Goal: Communication & Community: Answer question/provide support

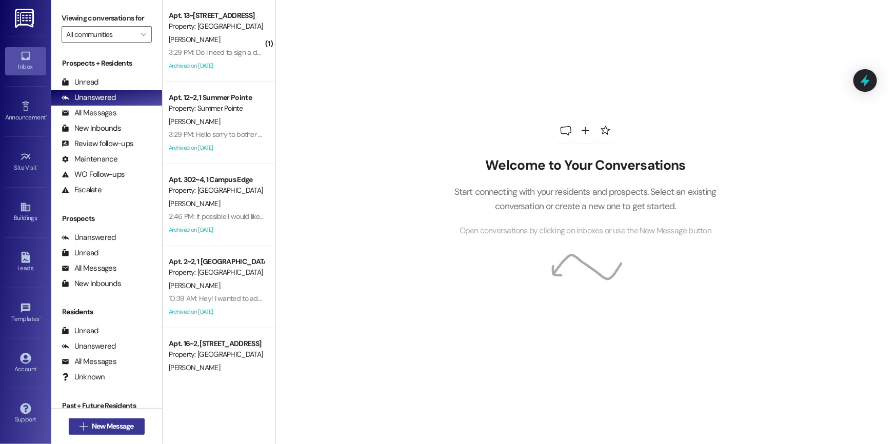
click at [112, 426] on span "New Message" at bounding box center [113, 426] width 42 height 11
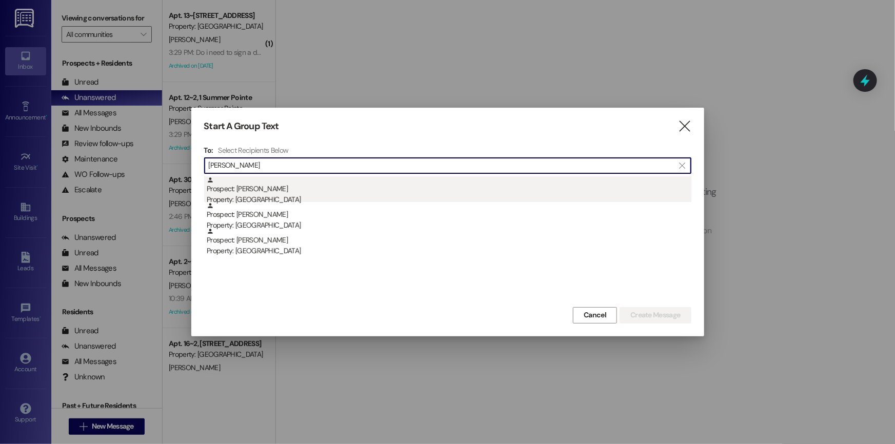
type input "[PERSON_NAME]"
click at [288, 193] on div "Prospect: [PERSON_NAME] Property: [GEOGRAPHIC_DATA]" at bounding box center [449, 191] width 485 height 29
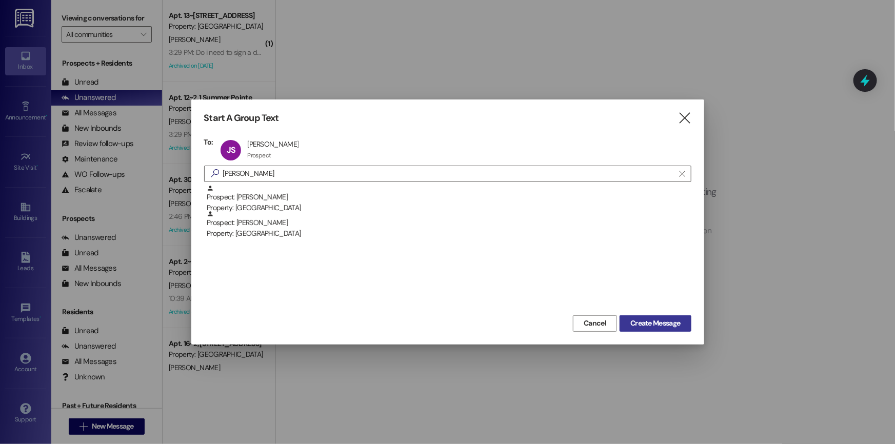
click at [657, 324] on span "Create Message" at bounding box center [656, 323] width 50 height 11
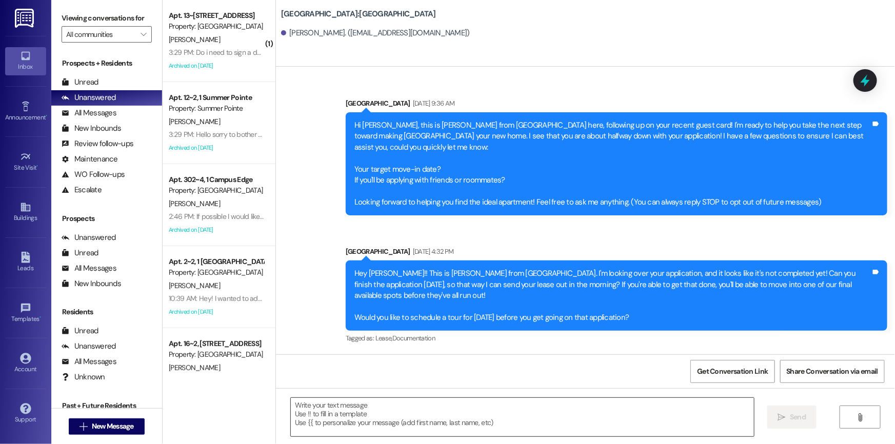
drag, startPoint x: 315, startPoint y: 409, endPoint x: 325, endPoint y: 409, distance: 10.8
click at [315, 408] on textarea at bounding box center [522, 417] width 463 height 38
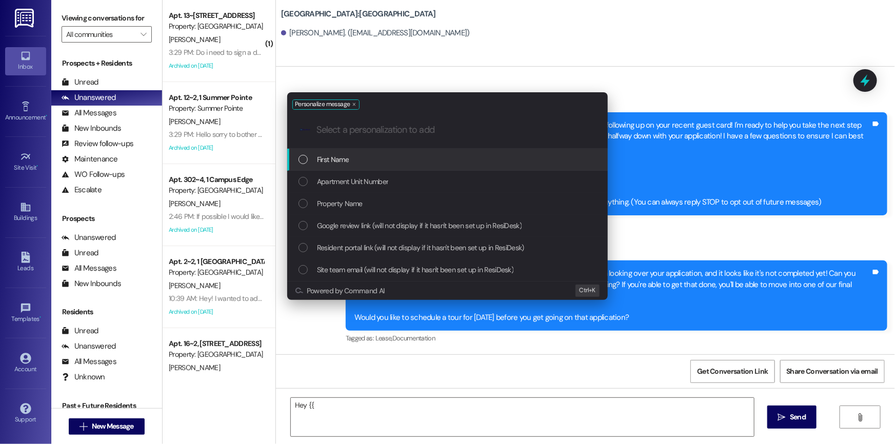
click at [300, 159] on div "List of options" at bounding box center [303, 159] width 9 height 9
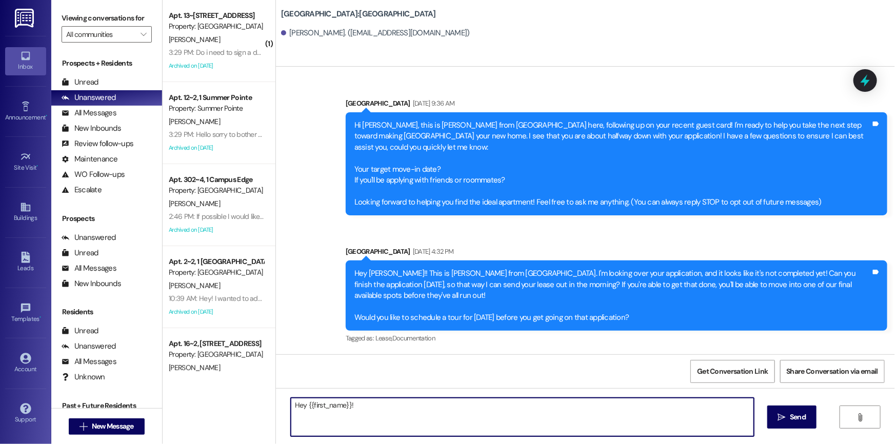
type textarea "Hey {{first_name}}!"
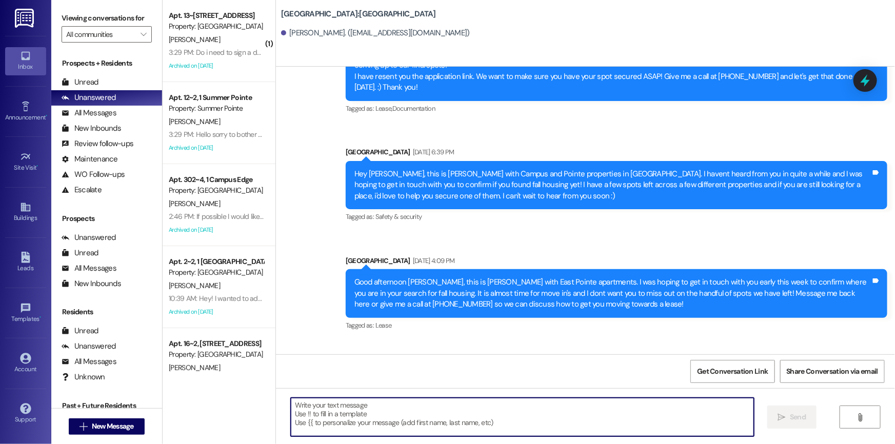
scroll to position [1467, 0]
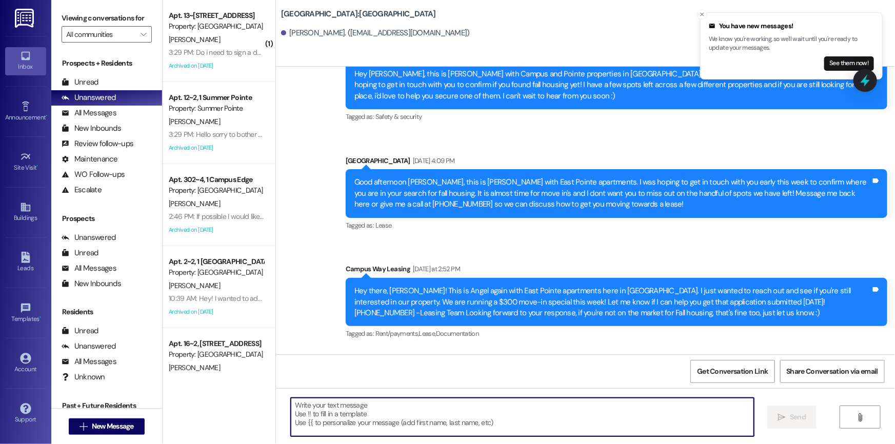
click at [321, 405] on textarea at bounding box center [522, 417] width 463 height 38
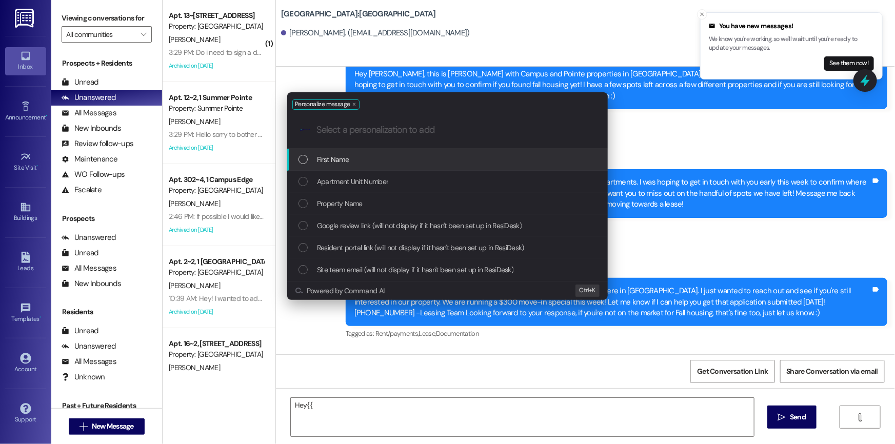
drag, startPoint x: 306, startPoint y: 161, endPoint x: 427, endPoint y: 194, distance: 125.1
click at [308, 161] on div "First Name" at bounding box center [449, 159] width 300 height 11
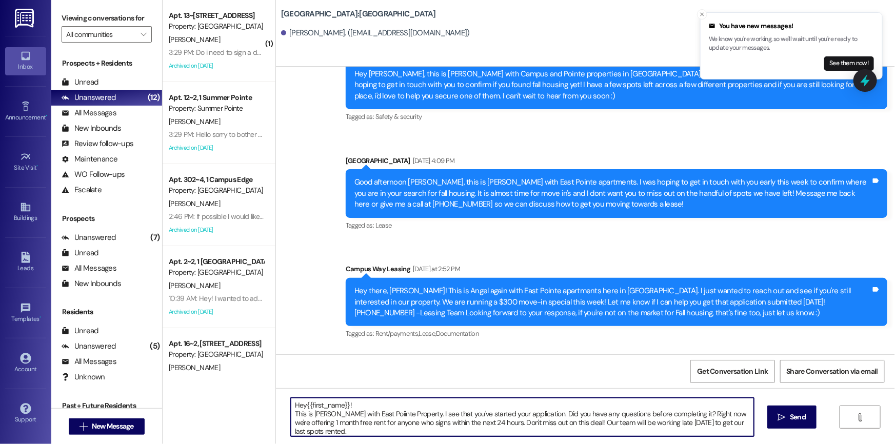
click at [369, 414] on textarea "Hey{{first_name}}! This is [PERSON_NAME] with East Poiinte Property. I see that…" at bounding box center [522, 417] width 463 height 38
click at [441, 424] on textarea "Hey{{first_name}}! This is [PERSON_NAME] with East Pointe Property. I see that …" at bounding box center [522, 417] width 463 height 38
click at [357, 416] on textarea "Hey{{first_name}}! This is [PERSON_NAME] with East Pointe Property. I see that …" at bounding box center [522, 417] width 463 height 38
click at [354, 434] on textarea "Hey{{first_name}}! This is [PERSON_NAME] with East Pointe Property. I see that …" at bounding box center [522, 417] width 463 height 38
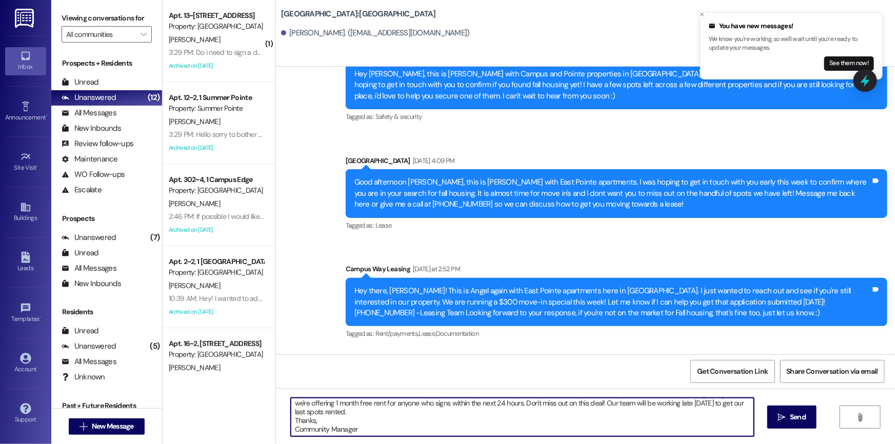
scroll to position [0, 0]
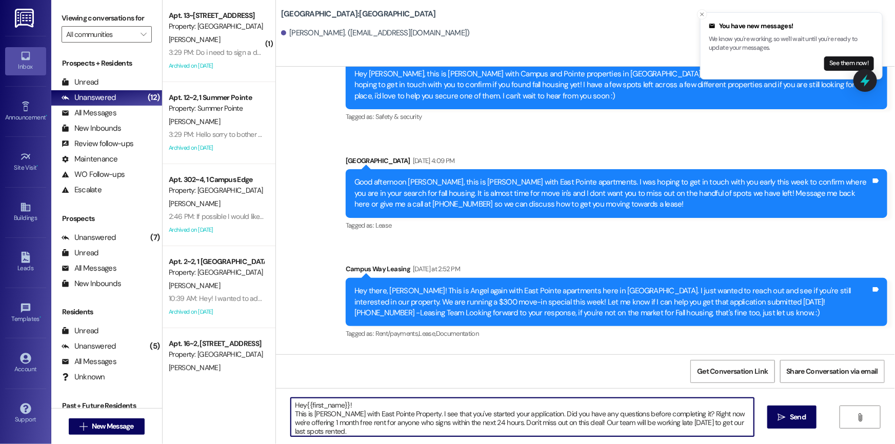
drag, startPoint x: 352, startPoint y: 431, endPoint x: 308, endPoint y: 412, distance: 47.6
click at [276, 393] on div "Hey{{first_name}}! This is [PERSON_NAME] with East Pointe Property. I see that …" at bounding box center [585, 426] width 619 height 77
type textarea "Hey{{first_name}}! This is [PERSON_NAME] with East Pointe Property. I see that …"
click at [795, 416] on span "Send" at bounding box center [798, 417] width 16 height 11
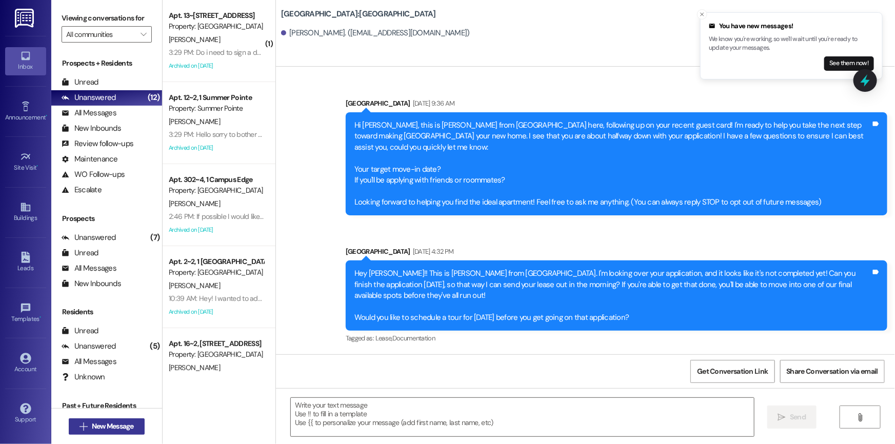
click at [118, 428] on span "New Message" at bounding box center [113, 426] width 42 height 11
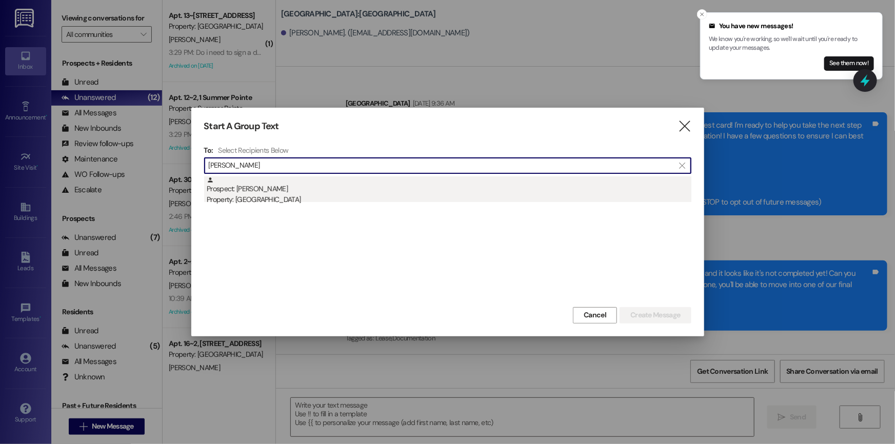
type input "[PERSON_NAME]"
click at [260, 196] on div "Property: [GEOGRAPHIC_DATA]" at bounding box center [449, 199] width 485 height 11
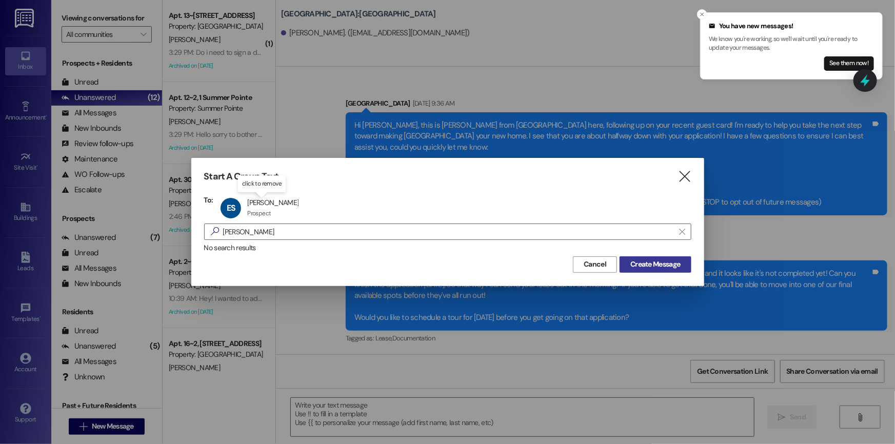
click at [655, 264] on span "Create Message" at bounding box center [656, 264] width 50 height 11
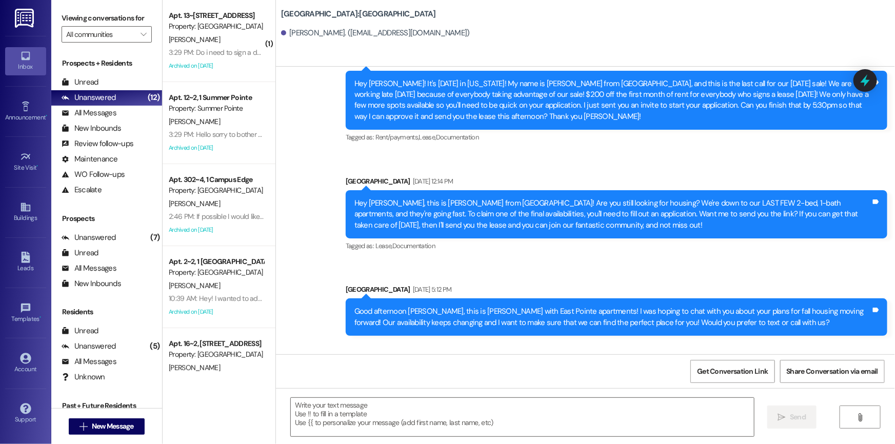
scroll to position [281, 0]
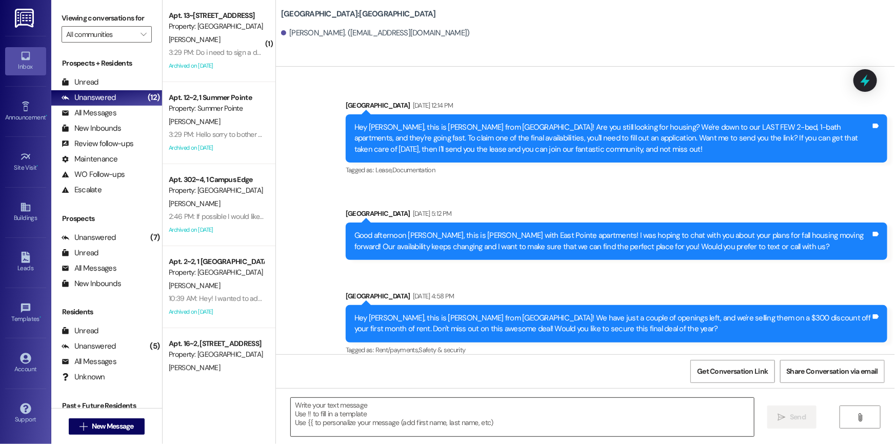
click at [304, 406] on textarea at bounding box center [522, 417] width 463 height 38
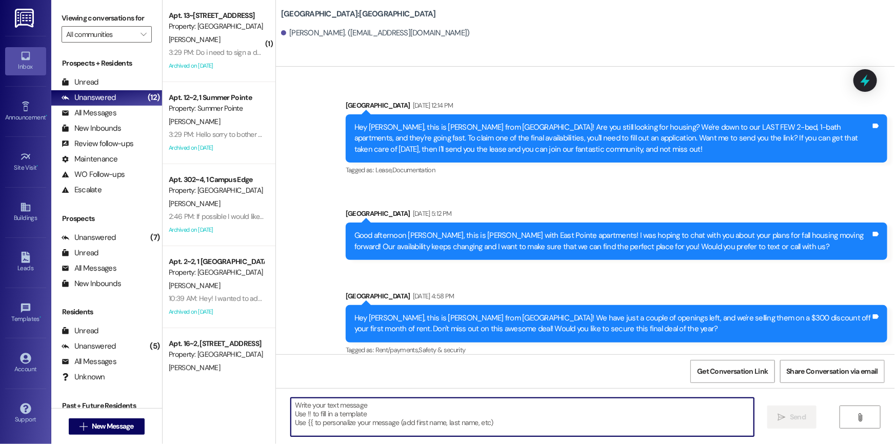
paste textarea "Hey{{first_name}}! This is [PERSON_NAME] with East Pointe Property. I see that …"
type textarea "Hey{{first_name}}! This is [PERSON_NAME] with East Pointe Property. I see that …"
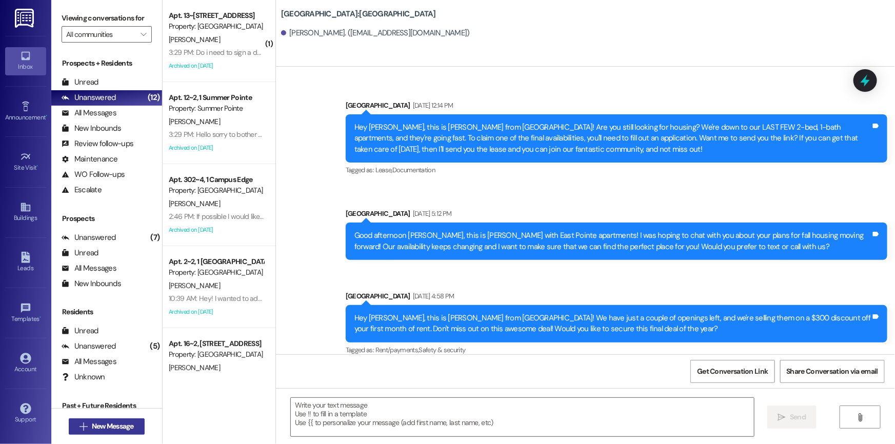
click at [114, 429] on span "New Message" at bounding box center [113, 426] width 42 height 11
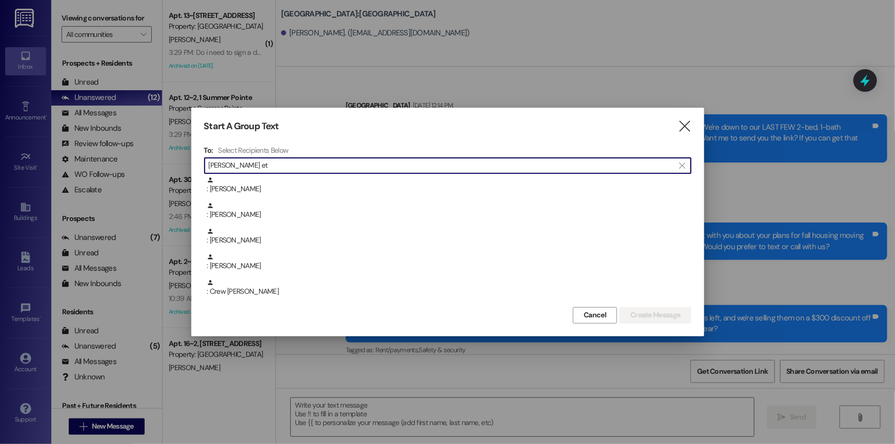
click at [266, 165] on input "[PERSON_NAME] et" at bounding box center [442, 166] width 466 height 14
click at [255, 165] on input "[PERSON_NAME] et" at bounding box center [442, 166] width 466 height 14
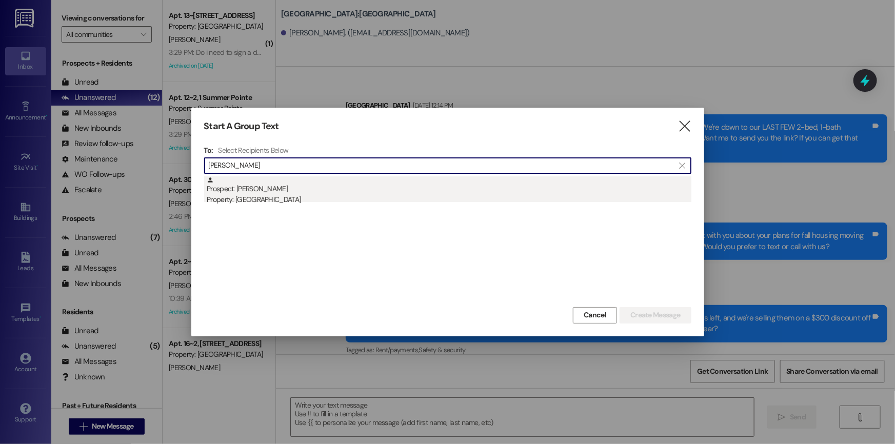
type input "[PERSON_NAME]"
click at [288, 190] on div "Prospect: [PERSON_NAME] Property: [GEOGRAPHIC_DATA]" at bounding box center [449, 191] width 485 height 29
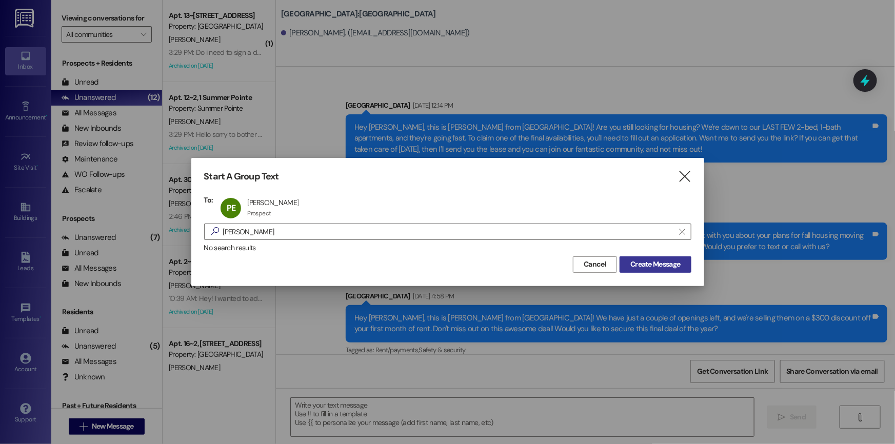
click at [643, 262] on span "Create Message" at bounding box center [656, 264] width 50 height 11
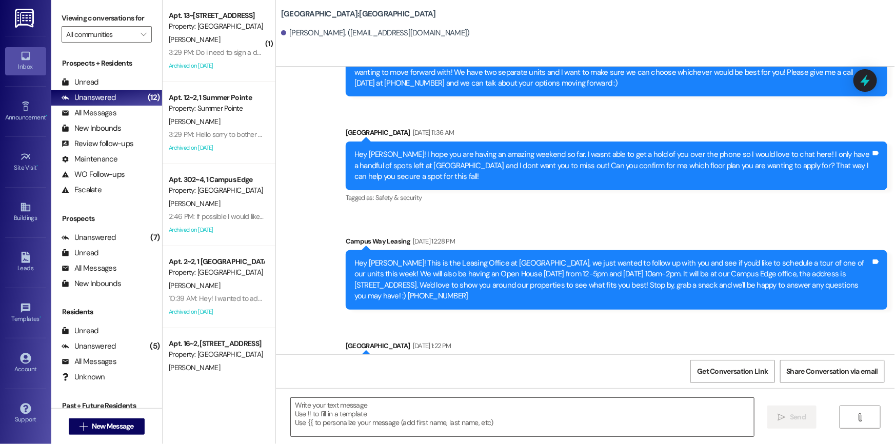
click at [303, 407] on textarea at bounding box center [522, 417] width 463 height 38
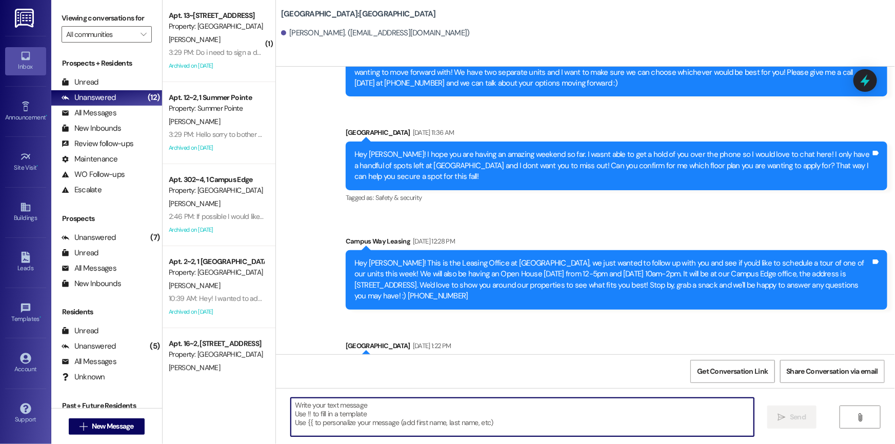
paste textarea "Hey{{first_name}}! This is [PERSON_NAME] with East Pointe Property. I see that …"
type textarea "Hey{{first_name}}! This is [PERSON_NAME] with East Pointe Property. I see that …"
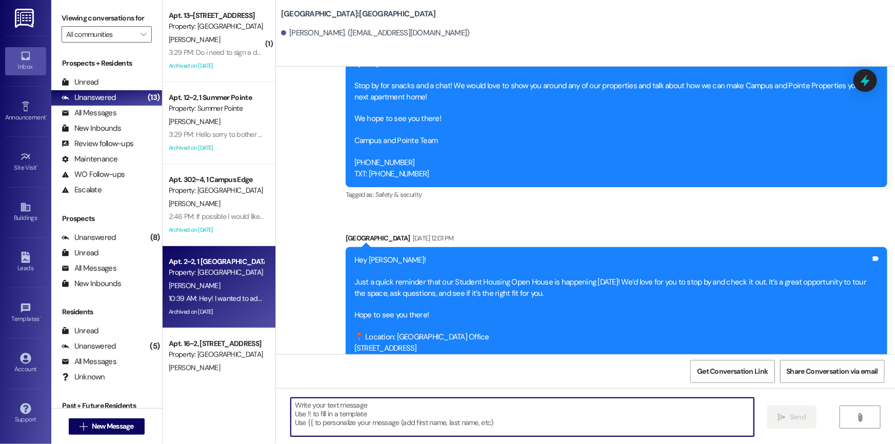
scroll to position [794, 0]
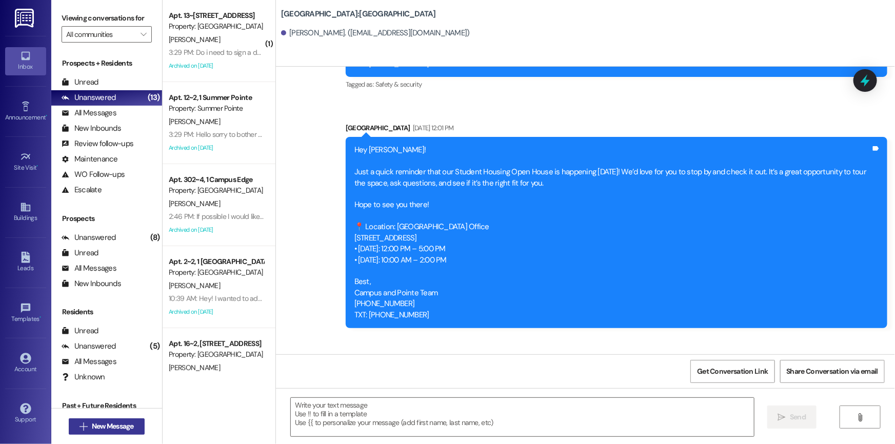
click at [116, 421] on span "New Message" at bounding box center [113, 426] width 42 height 11
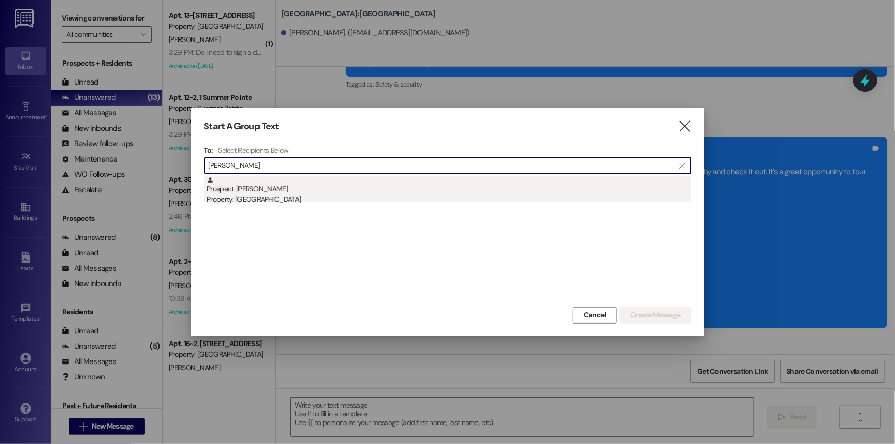
type input "[PERSON_NAME]"
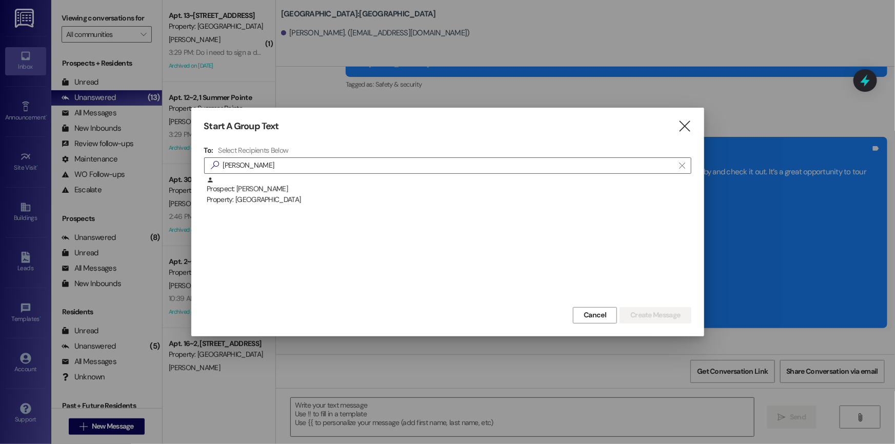
drag, startPoint x: 301, startPoint y: 193, endPoint x: 308, endPoint y: 209, distance: 17.5
click at [301, 193] on div "Prospect: [PERSON_NAME] Property: [GEOGRAPHIC_DATA]" at bounding box center [449, 191] width 485 height 29
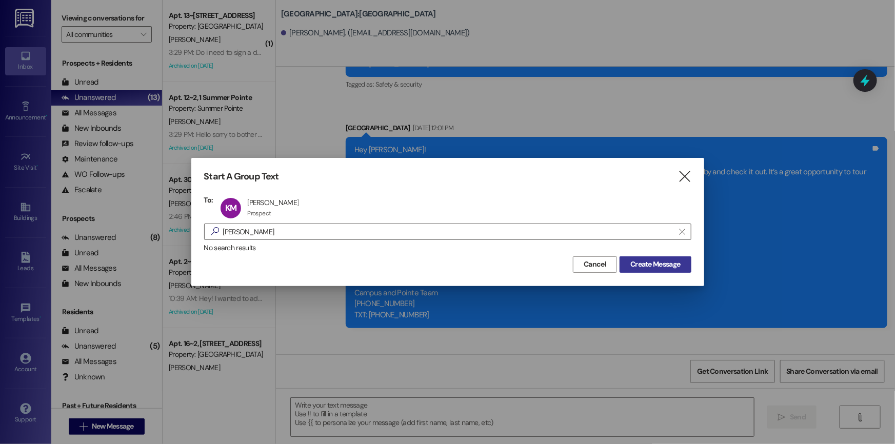
click at [675, 261] on span "Create Message" at bounding box center [656, 264] width 50 height 11
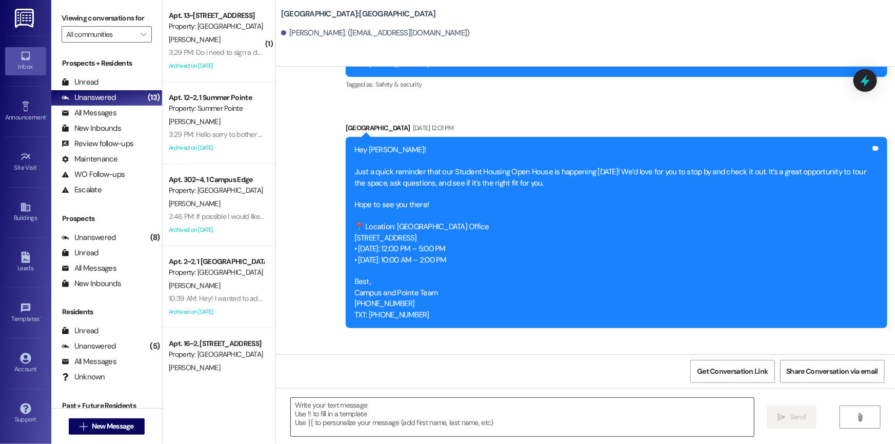
scroll to position [345, 0]
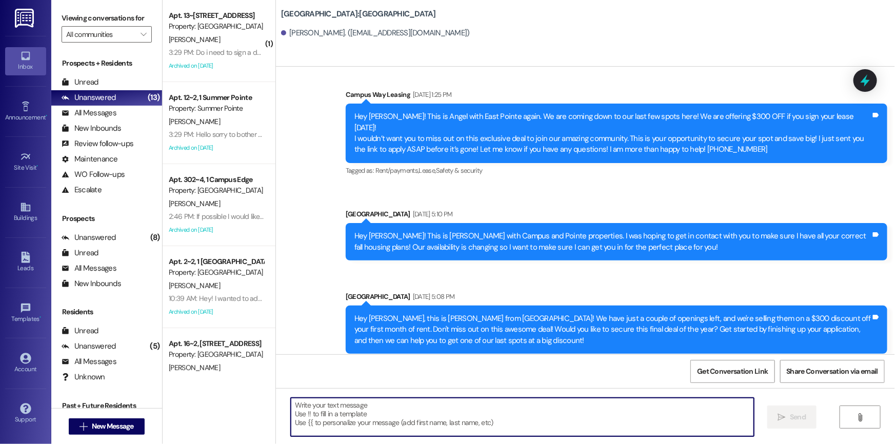
click at [309, 404] on textarea at bounding box center [522, 417] width 463 height 38
paste textarea "Hey{{first_name}}! This is [PERSON_NAME] with East Pointe Property. I see that …"
type textarea "Hey{{first_name}}! This is [PERSON_NAME] with East Pointe Property. I see that …"
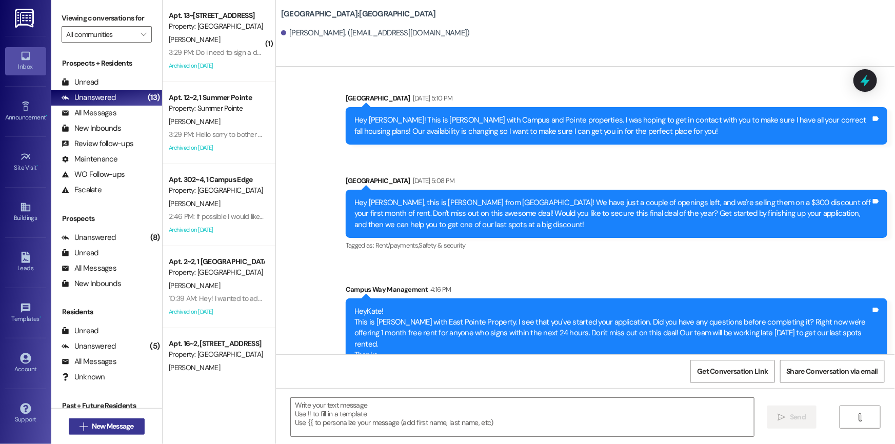
click at [98, 427] on span "New Message" at bounding box center [113, 426] width 42 height 11
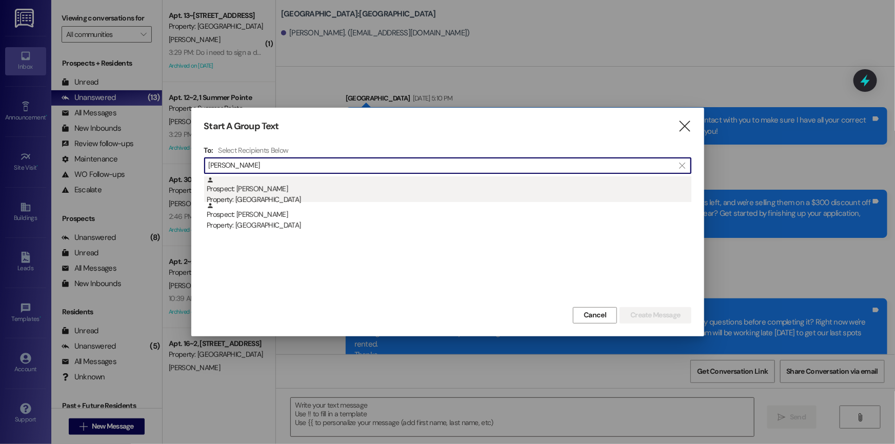
type input "[PERSON_NAME]"
click at [274, 191] on div "Prospect: [PERSON_NAME] Property: [GEOGRAPHIC_DATA]" at bounding box center [449, 191] width 485 height 29
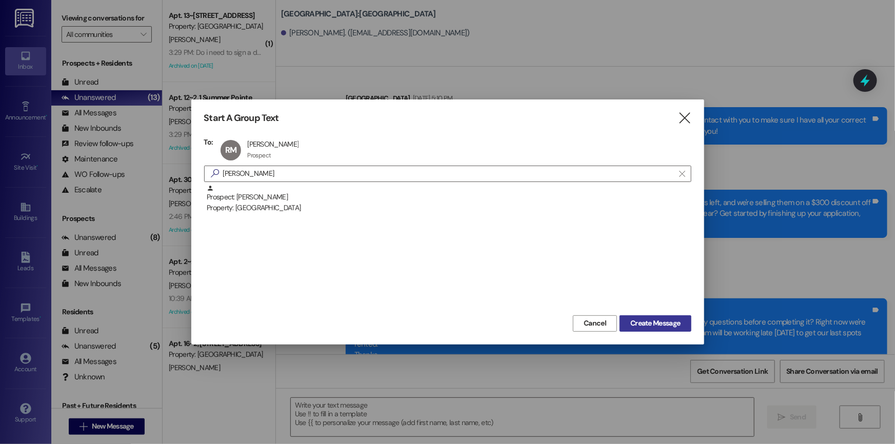
click at [651, 323] on span "Create Message" at bounding box center [656, 323] width 50 height 11
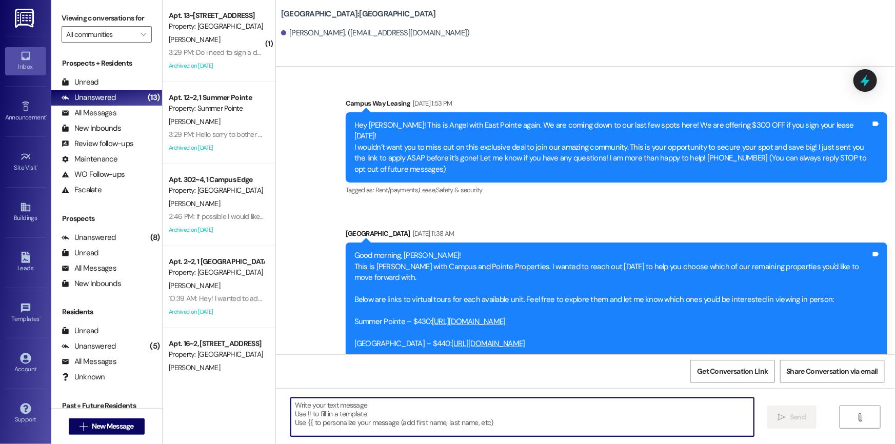
click at [301, 406] on textarea at bounding box center [522, 417] width 463 height 38
paste textarea "Hey{{first_name}}! This is [PERSON_NAME] with East Pointe Property. I see that …"
type textarea "Hey{{first_name}}! This is [PERSON_NAME] with East Pointe Property. I see that …"
click at [299, 407] on textarea at bounding box center [522, 417] width 463 height 38
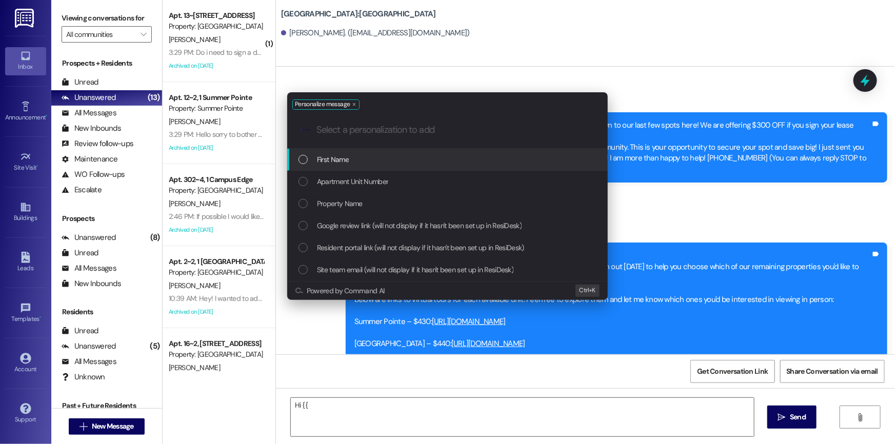
click at [300, 159] on div "List of options" at bounding box center [303, 159] width 9 height 9
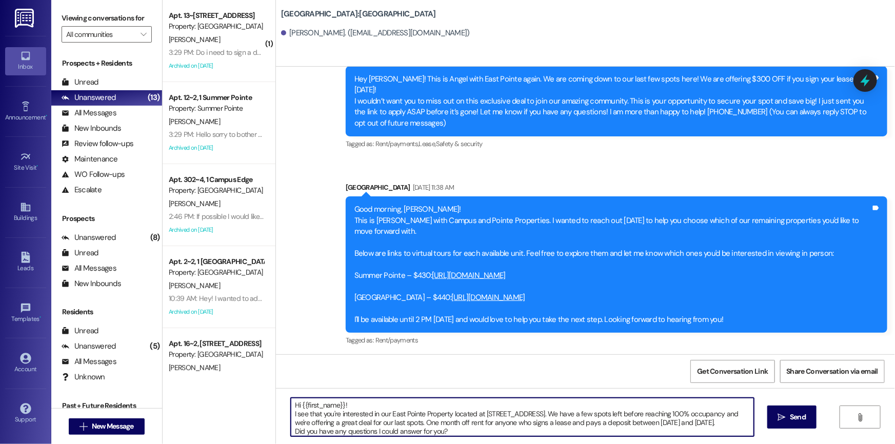
click at [316, 415] on textarea "Hi {{first_name}}! I see that you're interested in our East Pointe Property loc…" at bounding box center [522, 417] width 463 height 38
drag, startPoint x: 382, startPoint y: 414, endPoint x: 392, endPoint y: 413, distance: 9.8
click at [383, 414] on textarea "Hi {{first_name}}! Thank you for you're interested in our East Pointe Property …" at bounding box center [522, 417] width 463 height 38
click at [720, 423] on textarea "Hi {{first_name}}! Thank you for you're interest in our East Pointe Property lo…" at bounding box center [522, 417] width 463 height 38
drag, startPoint x: 367, startPoint y: 431, endPoint x: 265, endPoint y: 396, distance: 107.4
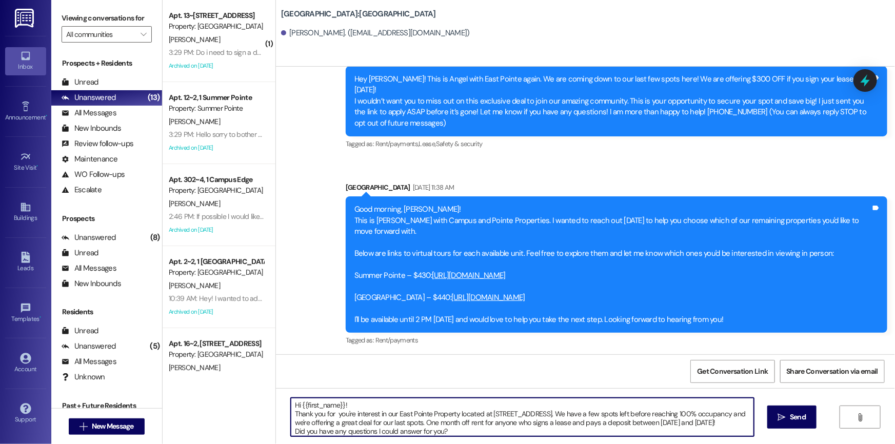
click at [265, 396] on div "( 1 ) Apt. 13~3, 1 Campus Way Property: [GEOGRAPHIC_DATA] [PERSON_NAME] 3:29 PM…" at bounding box center [529, 222] width 733 height 444
type textarea "Hi {{first_name}}! Thank you for you're interest in our East Pointe Property lo…"
click at [800, 414] on span "Send" at bounding box center [798, 417] width 16 height 11
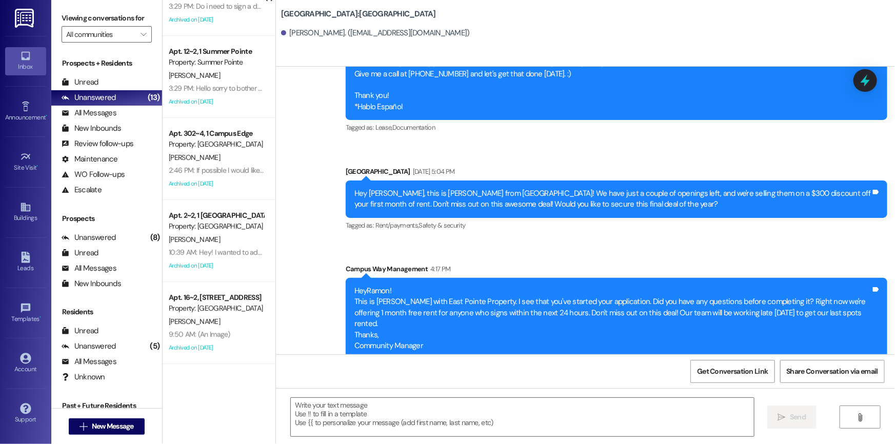
scroll to position [539, 0]
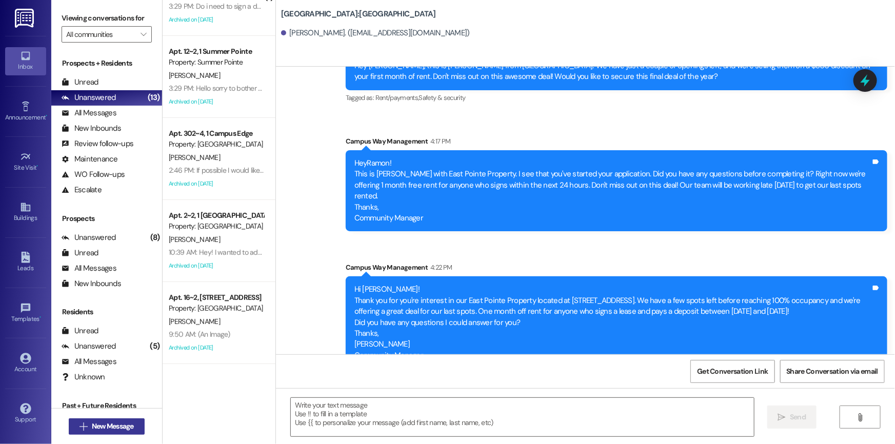
click at [123, 425] on span "New Message" at bounding box center [113, 426] width 42 height 11
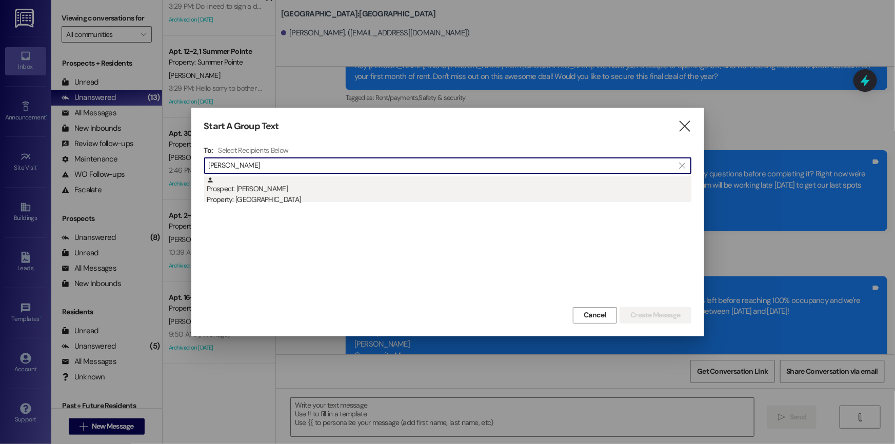
type input "[PERSON_NAME]"
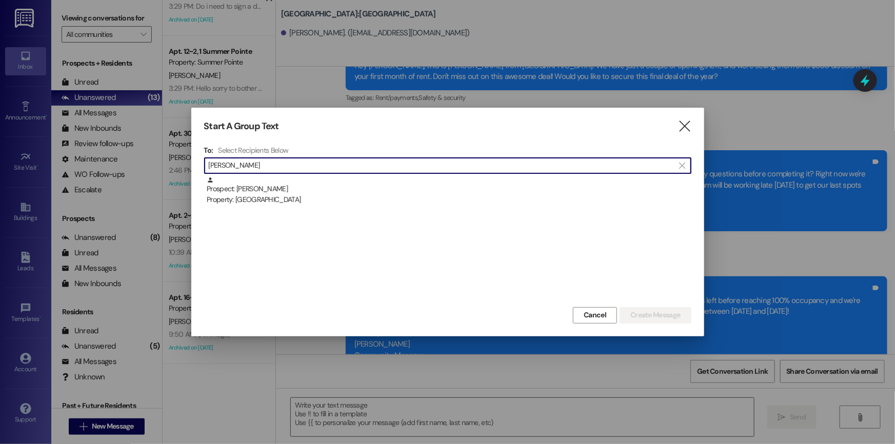
drag, startPoint x: 277, startPoint y: 195, endPoint x: 293, endPoint y: 195, distance: 16.4
click at [277, 195] on div "Property: [GEOGRAPHIC_DATA]" at bounding box center [449, 199] width 485 height 11
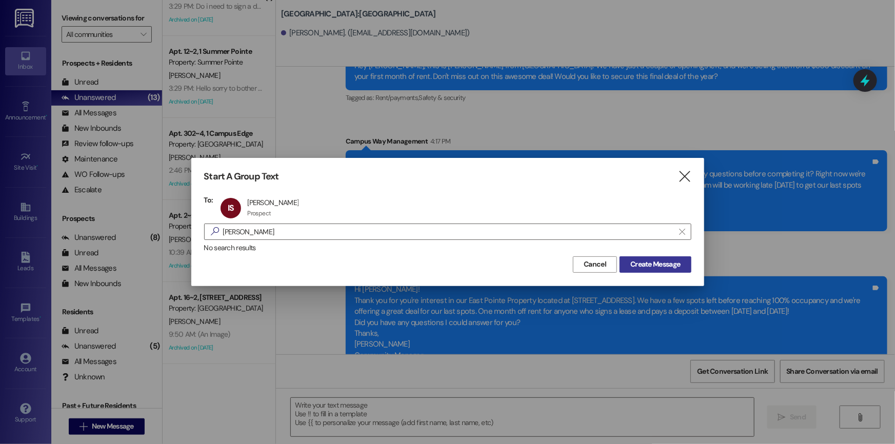
click at [664, 267] on span "Create Message" at bounding box center [656, 264] width 50 height 11
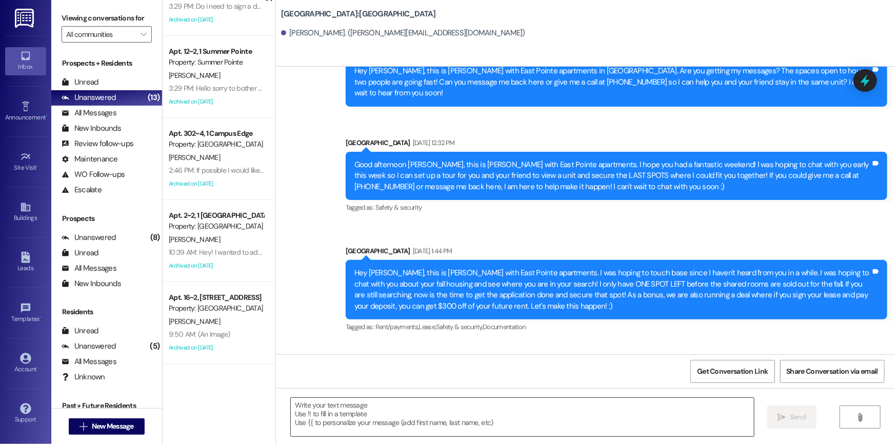
click at [313, 404] on textarea at bounding box center [522, 417] width 463 height 38
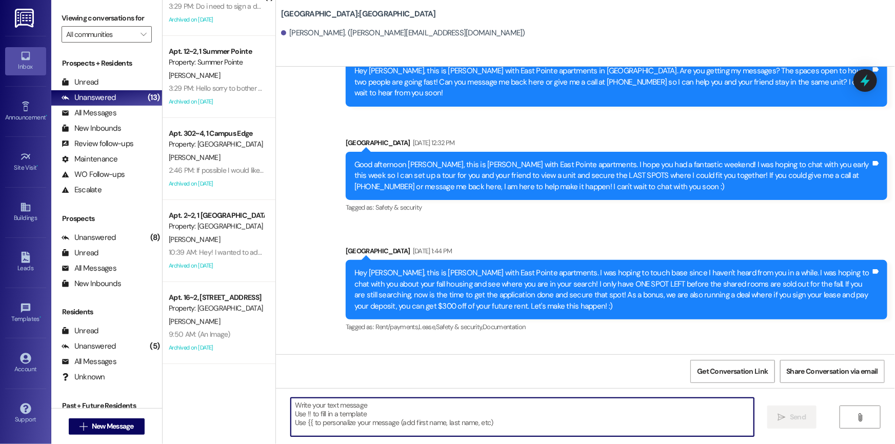
paste textarea "Hi {{first_name}}! Thank you for you're interest in our East Pointe Property lo…"
type textarea "Hi {{first_name}}! Thank you for you're interest in our East Pointe Property lo…"
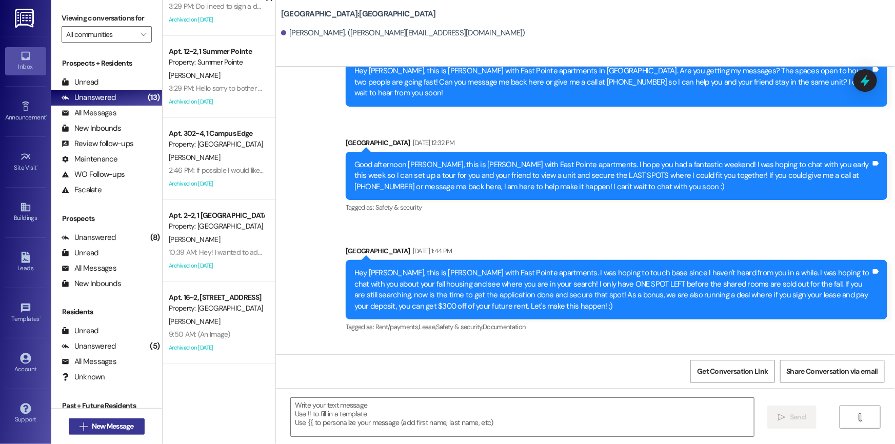
click at [125, 425] on span "New Message" at bounding box center [113, 426] width 42 height 11
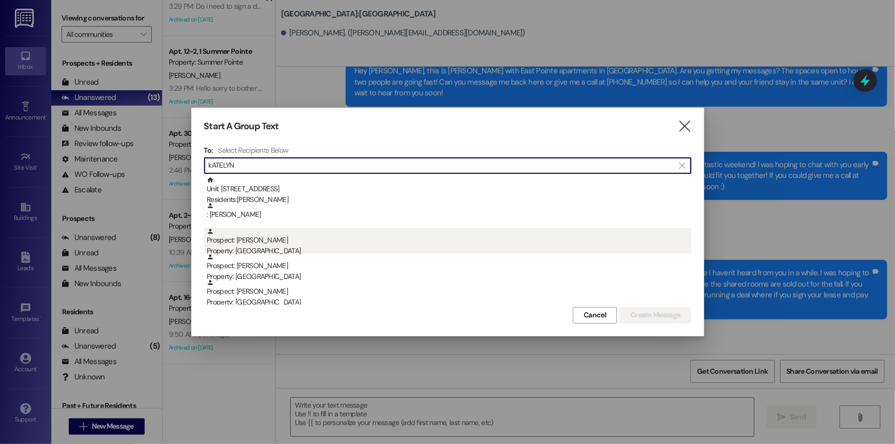
type input "kATELYN"
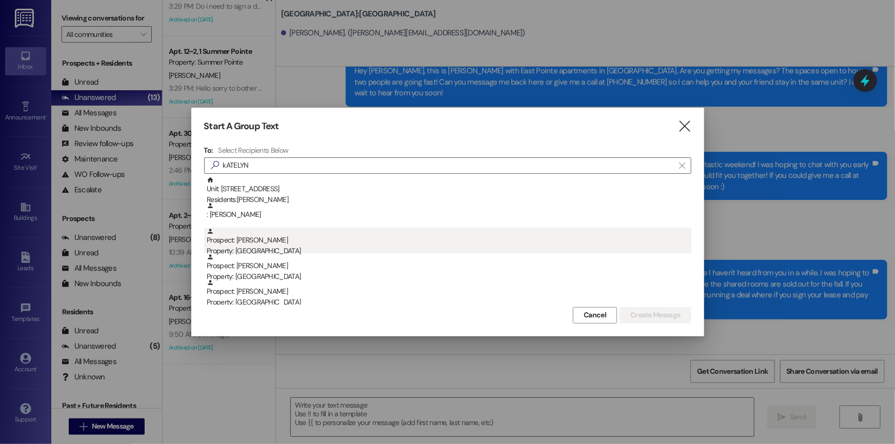
click at [284, 241] on div "Prospect: [PERSON_NAME] Property: [GEOGRAPHIC_DATA]" at bounding box center [449, 242] width 485 height 29
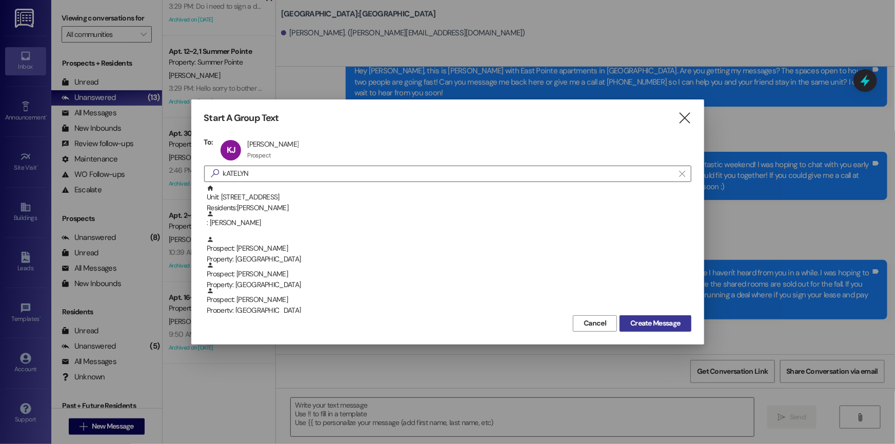
click at [648, 321] on span "Create Message" at bounding box center [656, 323] width 50 height 11
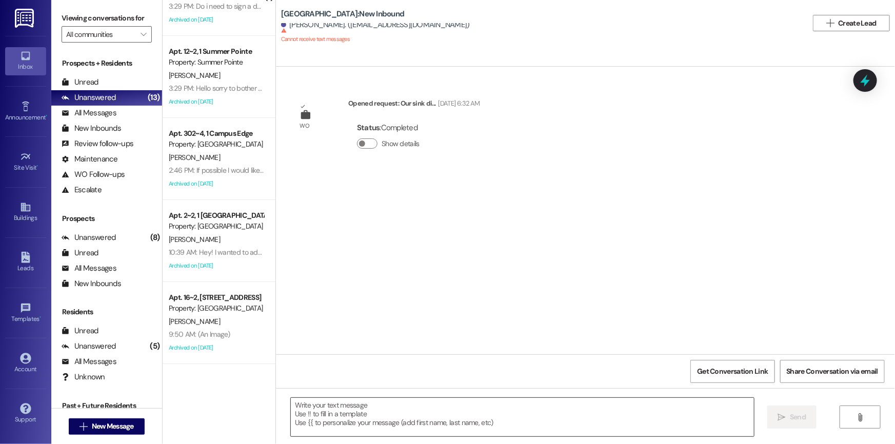
click at [334, 404] on textarea at bounding box center [522, 417] width 463 height 38
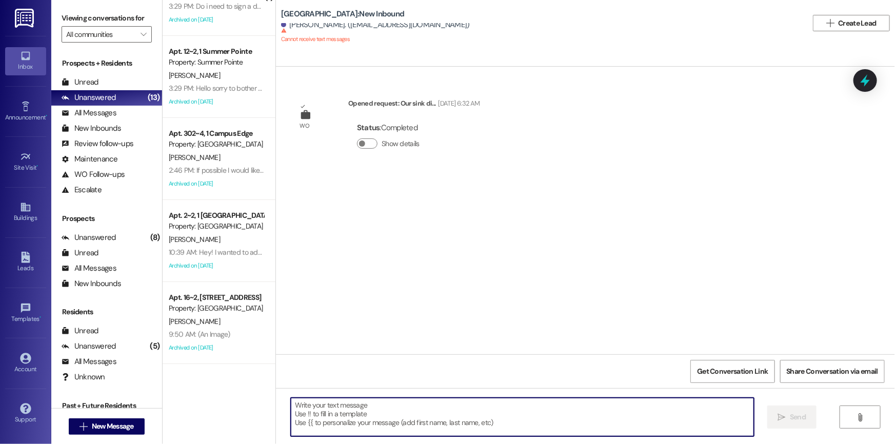
paste textarea "Hi {{first_name}}! Thank you for you're interest in our East Pointe Property lo…"
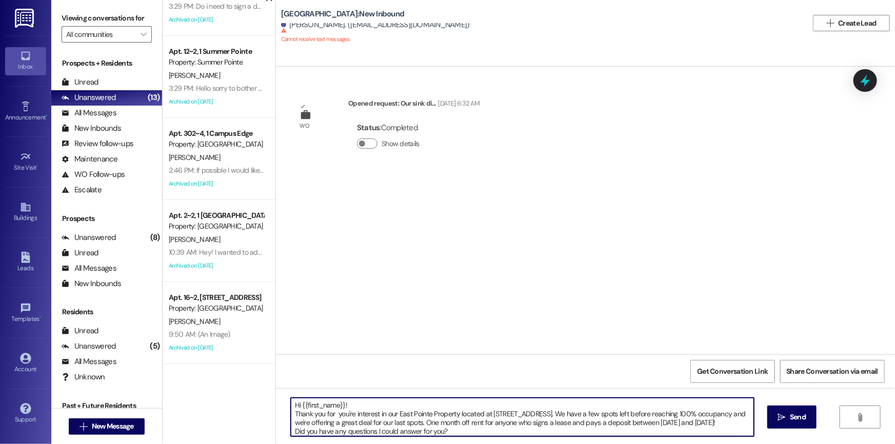
scroll to position [26, 0]
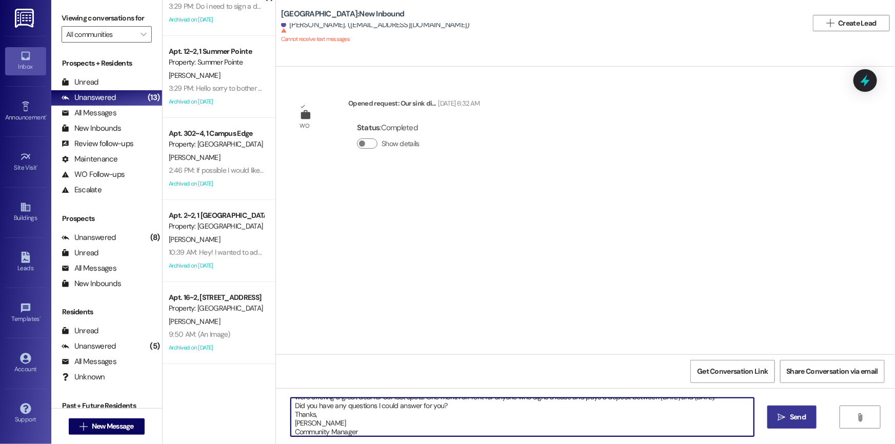
type textarea "Hi {{first_name}}! Thank you for you're interest in our East Pointe Property lo…"
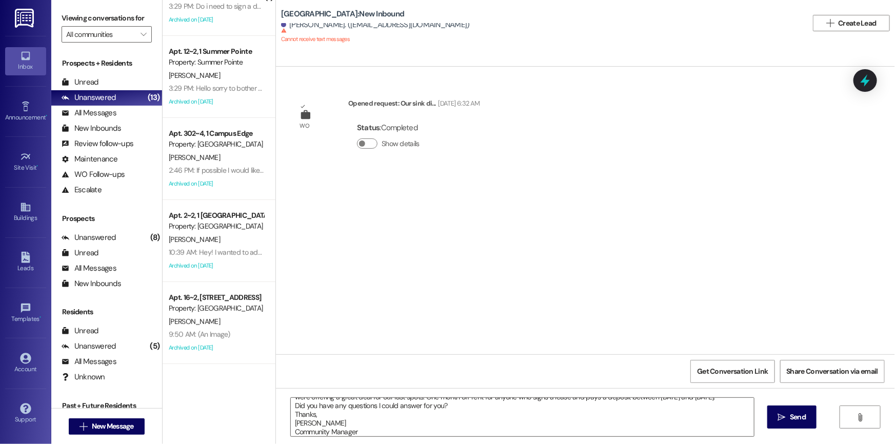
drag, startPoint x: 780, startPoint y: 414, endPoint x: 652, endPoint y: 355, distance: 140.7
click at [655, 356] on div "WO Opened request: Our sink di... [DATE] 6:32 AM Status : Completed Show detail…" at bounding box center [585, 289] width 619 height 444
drag, startPoint x: 484, startPoint y: 289, endPoint x: 47, endPoint y: 278, distance: 437.3
click at [484, 289] on div "WO Opened request: Our sink di... [DATE] 6:32 AM Status : Completed Show details" at bounding box center [585, 211] width 619 height 288
click at [109, 426] on span "New Message" at bounding box center [113, 426] width 42 height 11
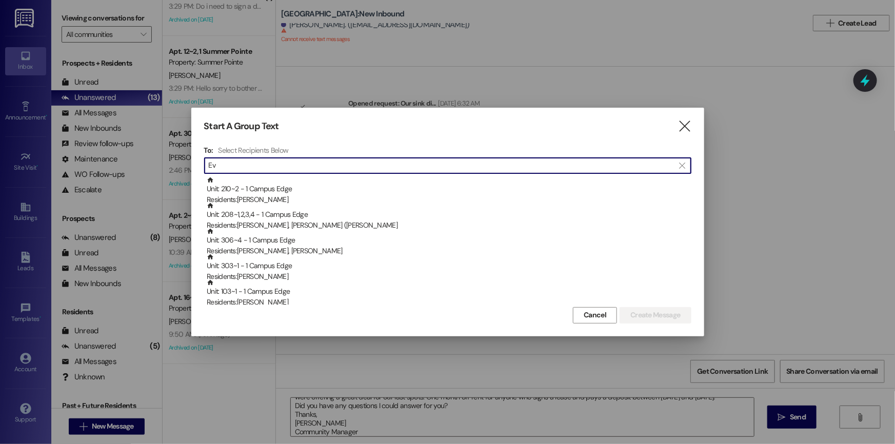
type input "E"
click at [238, 169] on input "ly e" at bounding box center [442, 166] width 466 height 14
type input "l"
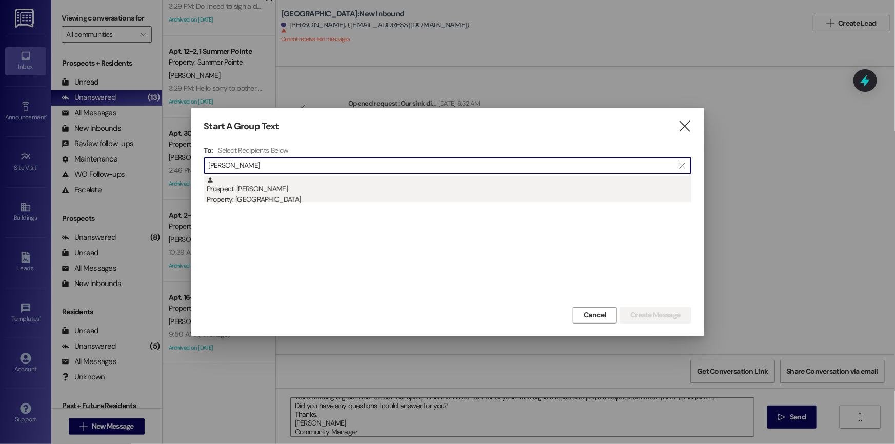
type input "[PERSON_NAME]"
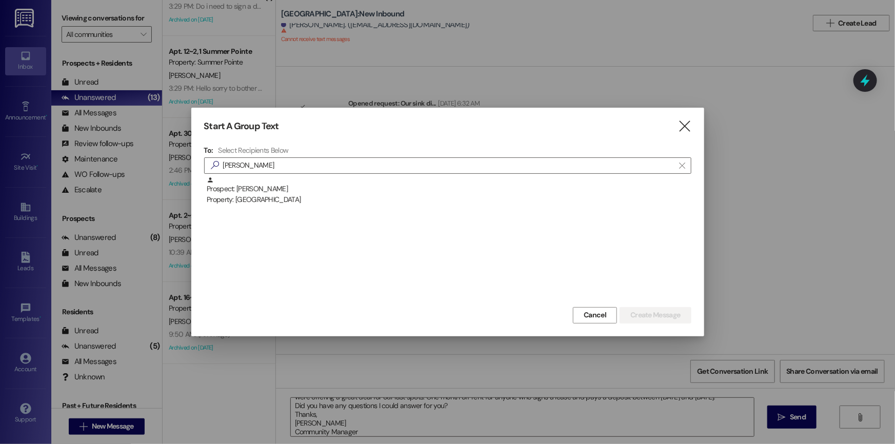
drag, startPoint x: 272, startPoint y: 185, endPoint x: 351, endPoint y: 199, distance: 80.7
click at [273, 185] on div "Prospect: [PERSON_NAME] Property: [GEOGRAPHIC_DATA]" at bounding box center [449, 191] width 485 height 29
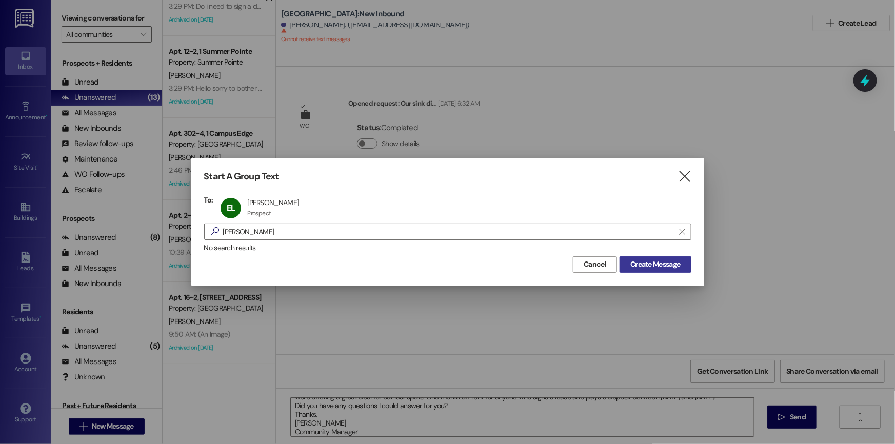
click at [657, 262] on span "Create Message" at bounding box center [656, 264] width 50 height 11
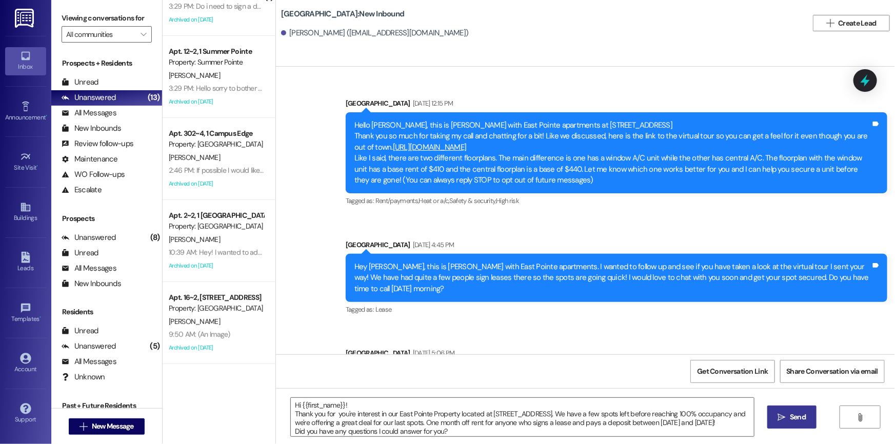
click at [804, 419] on span "Send" at bounding box center [798, 417] width 16 height 11
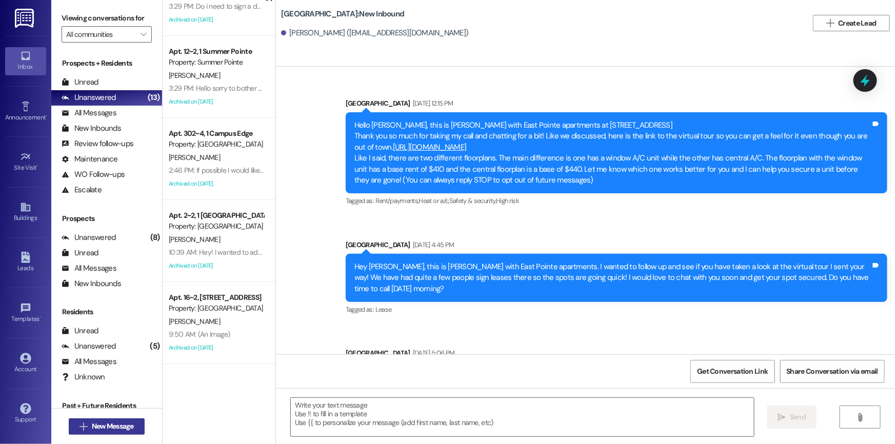
click at [122, 425] on span "New Message" at bounding box center [113, 426] width 42 height 11
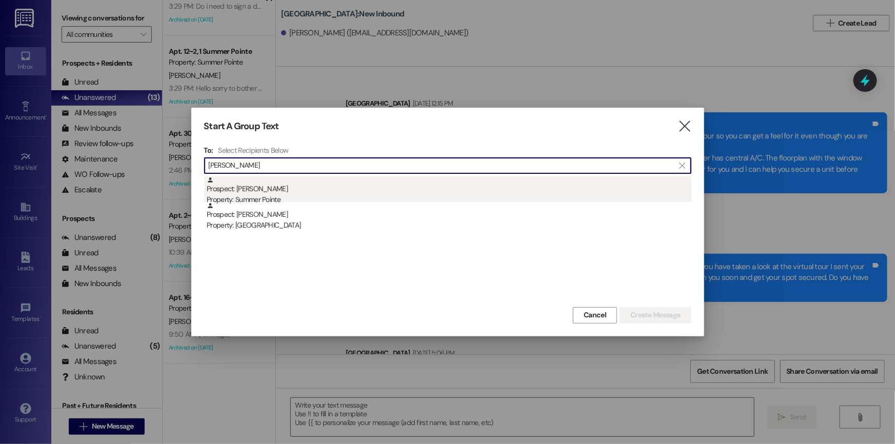
type input "[PERSON_NAME]"
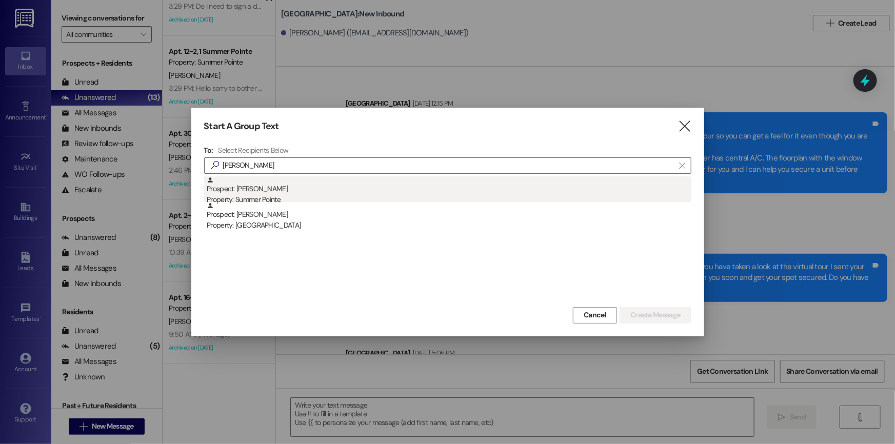
click at [301, 191] on div "Prospect: [PERSON_NAME] Property: Summer Pointe" at bounding box center [449, 191] width 485 height 29
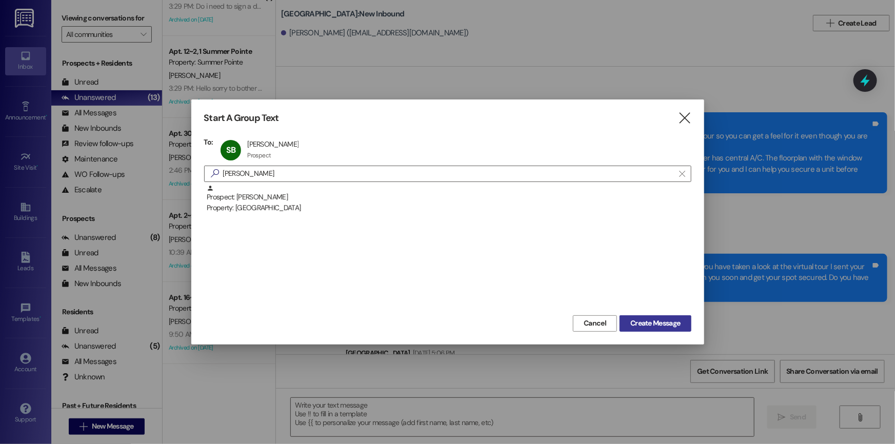
click at [648, 319] on span "Create Message" at bounding box center [656, 323] width 50 height 11
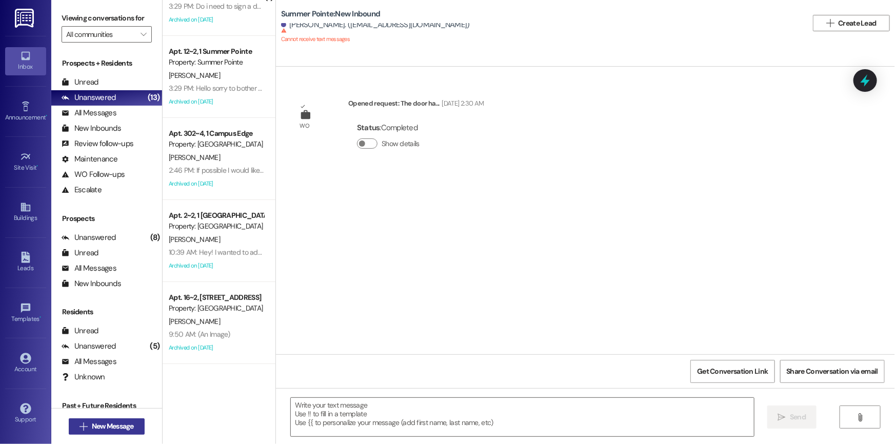
click at [107, 424] on span "New Message" at bounding box center [113, 426] width 42 height 11
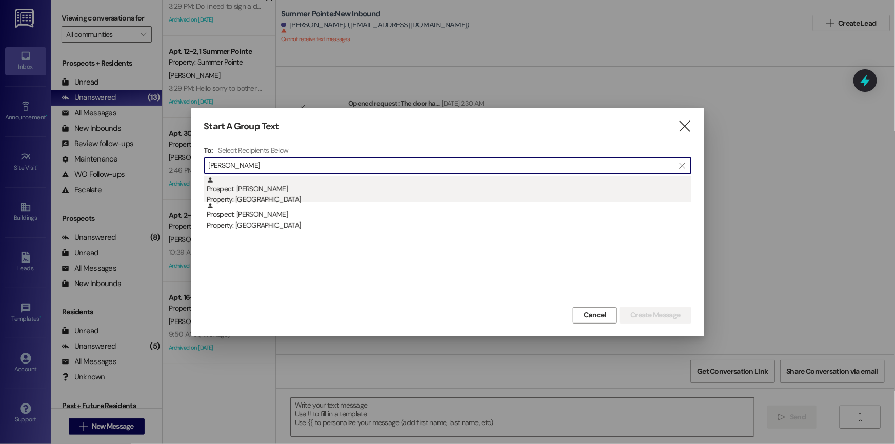
type input "[PERSON_NAME]"
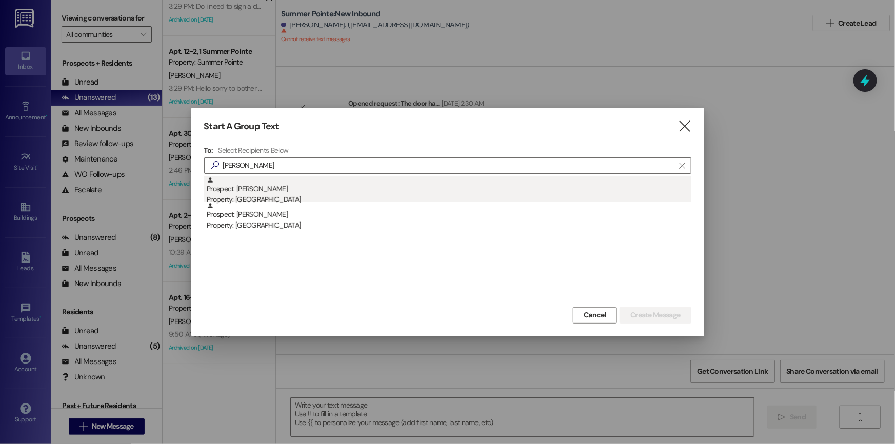
click at [285, 194] on div "Property: [GEOGRAPHIC_DATA]" at bounding box center [449, 199] width 485 height 11
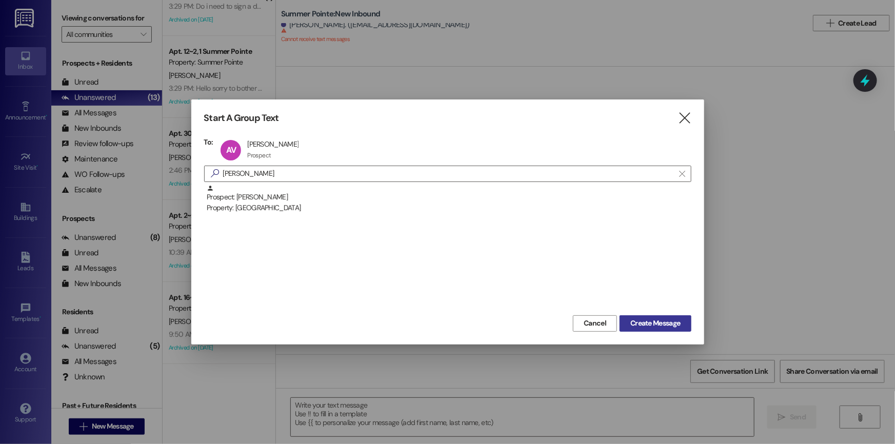
click at [647, 325] on span "Create Message" at bounding box center [656, 323] width 50 height 11
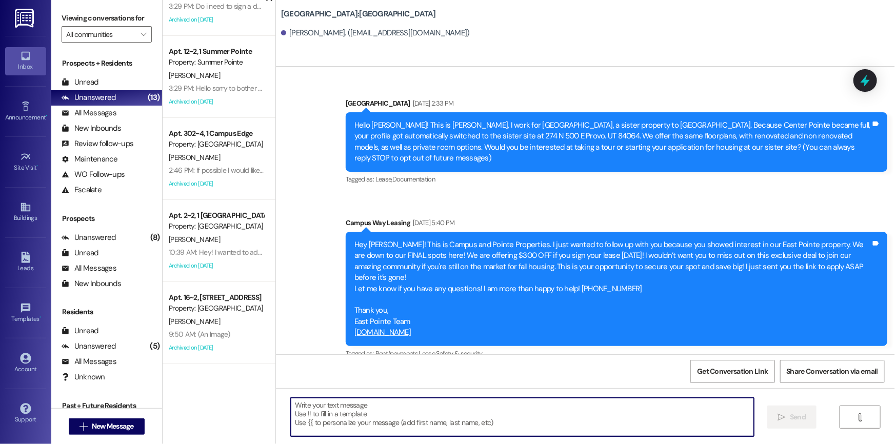
drag, startPoint x: 307, startPoint y: 410, endPoint x: 543, endPoint y: 414, distance: 236.1
click at [543, 414] on textarea at bounding box center [522, 417] width 463 height 38
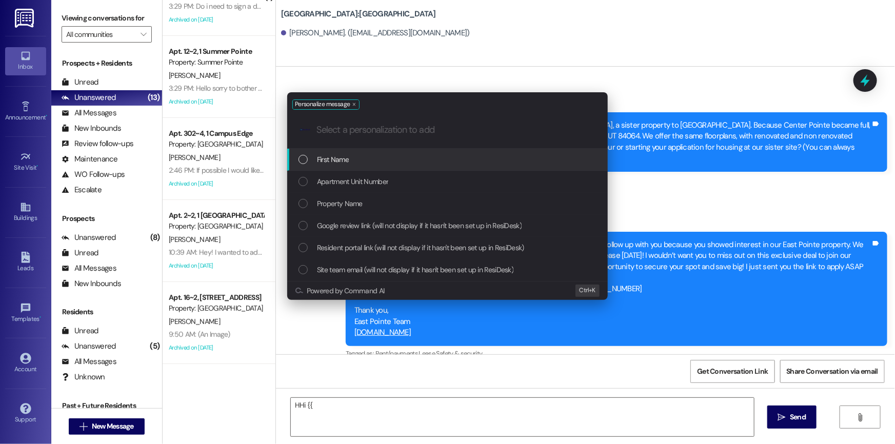
click at [303, 159] on div "List of options" at bounding box center [303, 159] width 9 height 9
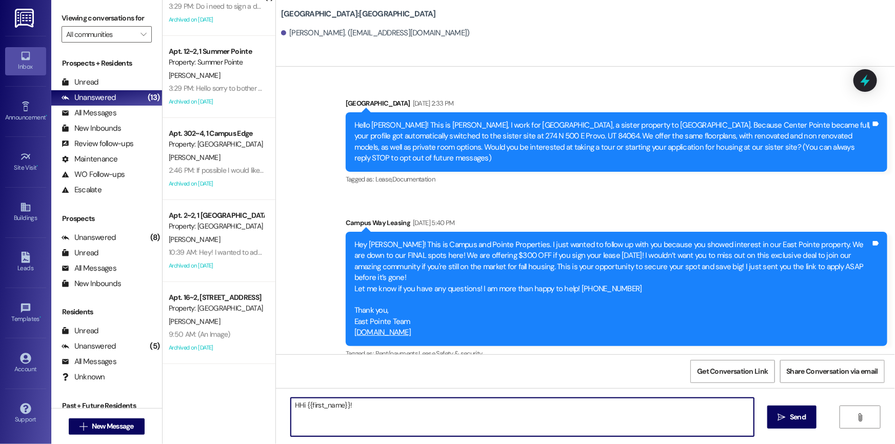
click at [292, 407] on textarea "HHi {{first_name}}!" at bounding box center [522, 417] width 463 height 38
click at [292, 418] on textarea "Hi {{first_name}}!" at bounding box center [522, 417] width 463 height 38
paste textarea "Hi [PERSON_NAME]! Thank you for you're interest in our East Pointe Property loc…"
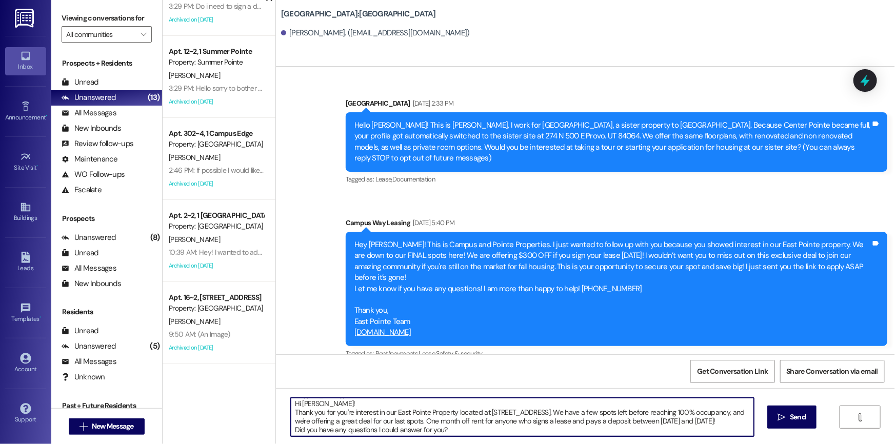
scroll to position [0, 0]
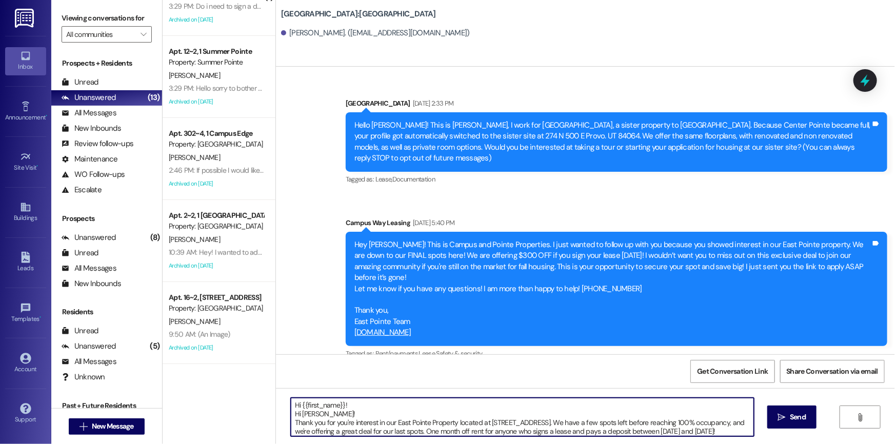
drag, startPoint x: 323, startPoint y: 414, endPoint x: 256, endPoint y: 411, distance: 67.3
click at [261, 412] on div "( 1 ) Apt. 13~3, 1 Campus Way Property: [GEOGRAPHIC_DATA] [PERSON_NAME] 3:29 PM…" at bounding box center [529, 222] width 733 height 444
click at [291, 422] on textarea "Hi {{first_name}}! Thank you for you're interest in our East Pointe Property lo…" at bounding box center [522, 417] width 463 height 38
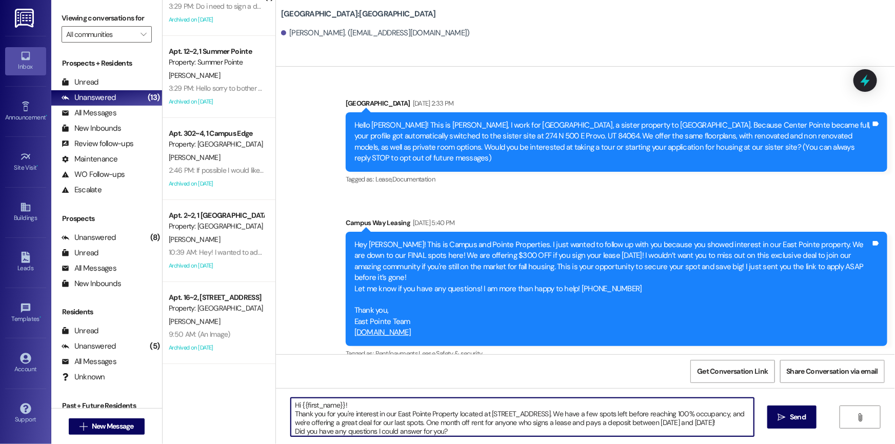
drag, startPoint x: 359, startPoint y: 431, endPoint x: 287, endPoint y: 385, distance: 85.1
click at [287, 385] on div "Sent via [GEOGRAPHIC_DATA] [DATE] 2:33 PM Hello [PERSON_NAME]! This is [PERSON_…" at bounding box center [585, 289] width 619 height 444
type textarea "Hi {{first_name}}! Thank you for you're interest in our East Pointe Property lo…"
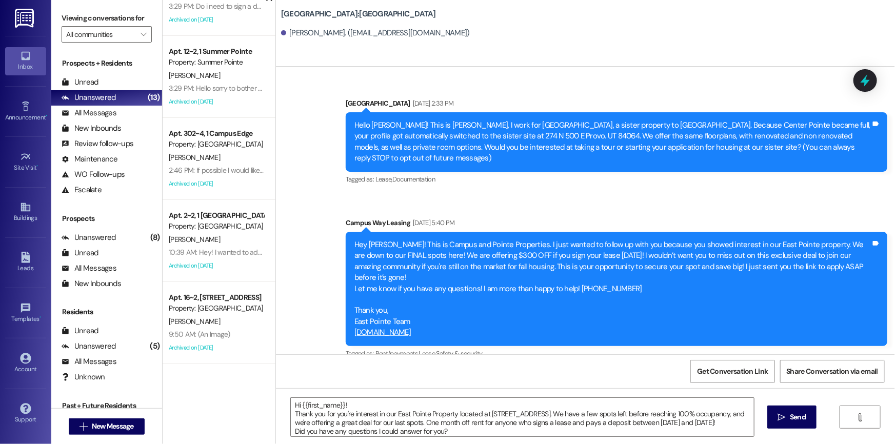
click at [786, 414] on span " Send" at bounding box center [792, 417] width 32 height 11
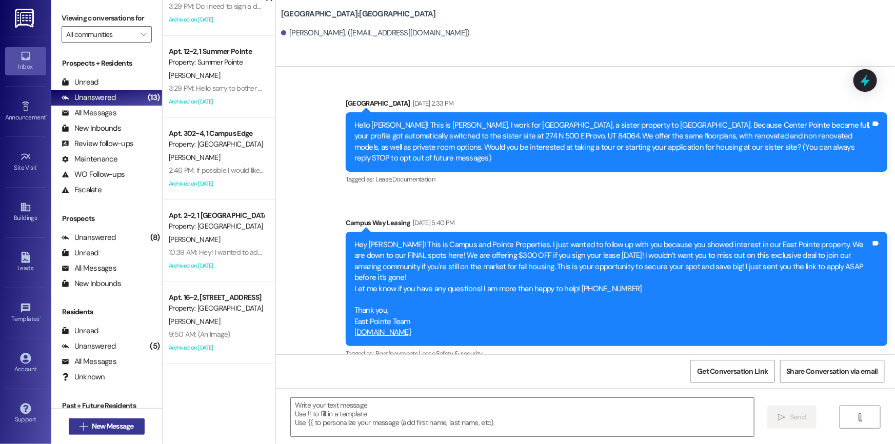
click at [110, 423] on span "New Message" at bounding box center [113, 426] width 42 height 11
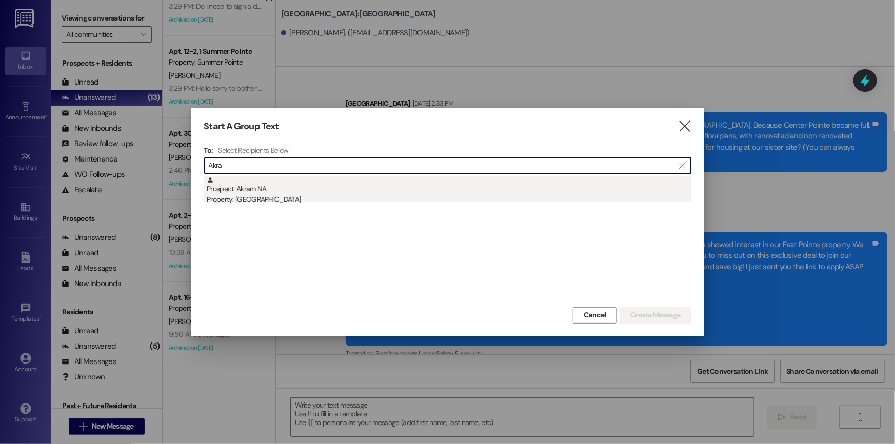
type input "Akra"
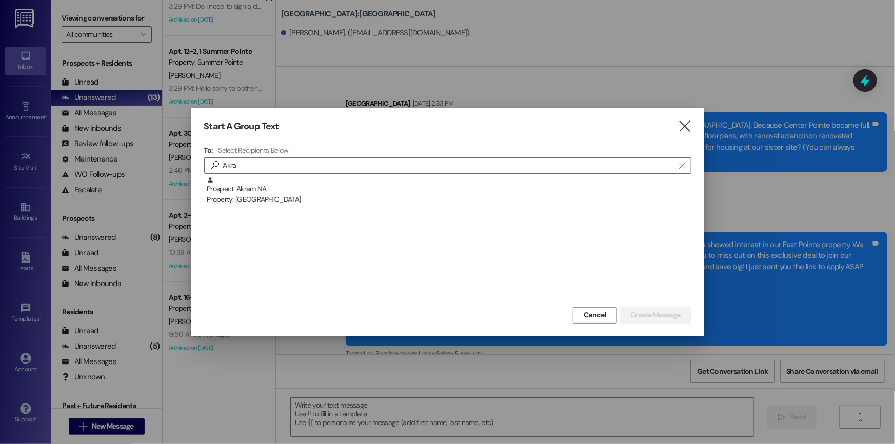
drag, startPoint x: 386, startPoint y: 201, endPoint x: 396, endPoint y: 202, distance: 10.3
click at [387, 201] on div "Property: [GEOGRAPHIC_DATA]" at bounding box center [449, 199] width 485 height 11
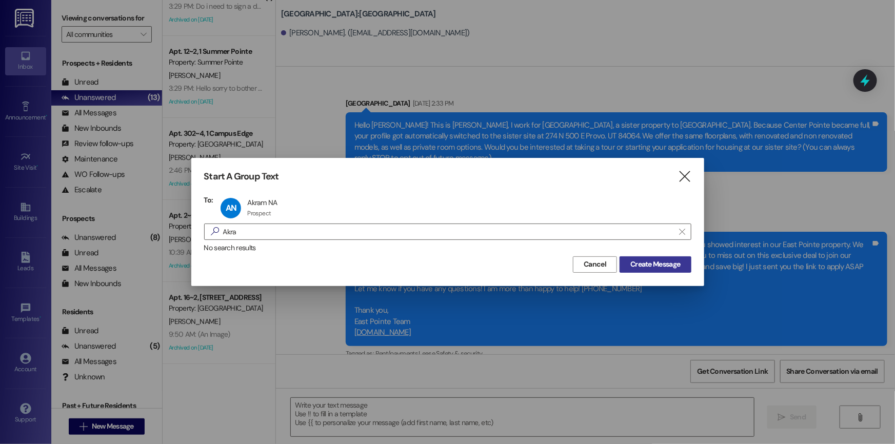
click at [643, 263] on span "Create Message" at bounding box center [656, 264] width 50 height 11
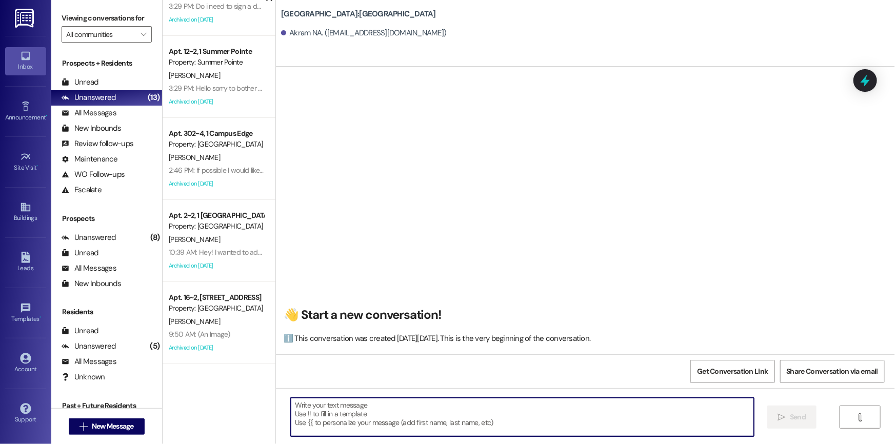
click at [315, 413] on textarea at bounding box center [522, 417] width 463 height 38
paste textarea "Hi {{first_name}}! Thank you for you're interest in our East Pointe Property lo…"
type textarea "Hi {{first_name}}! Thank you for you're interest in our East Pointe Property lo…"
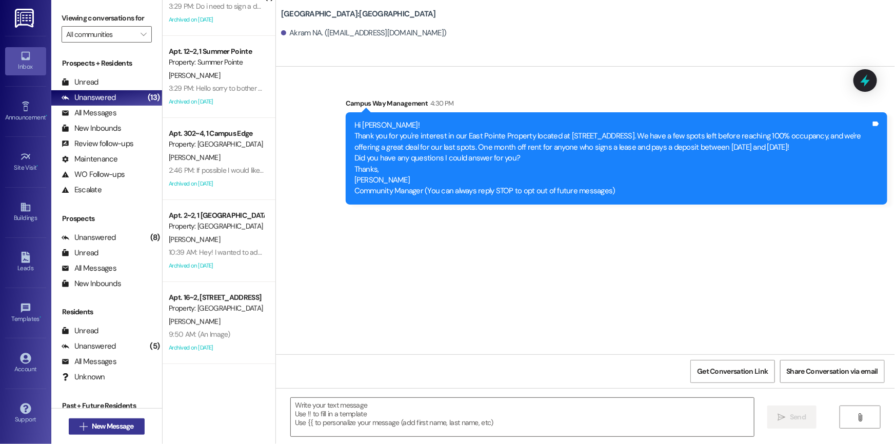
click at [121, 427] on span "New Message" at bounding box center [113, 426] width 42 height 11
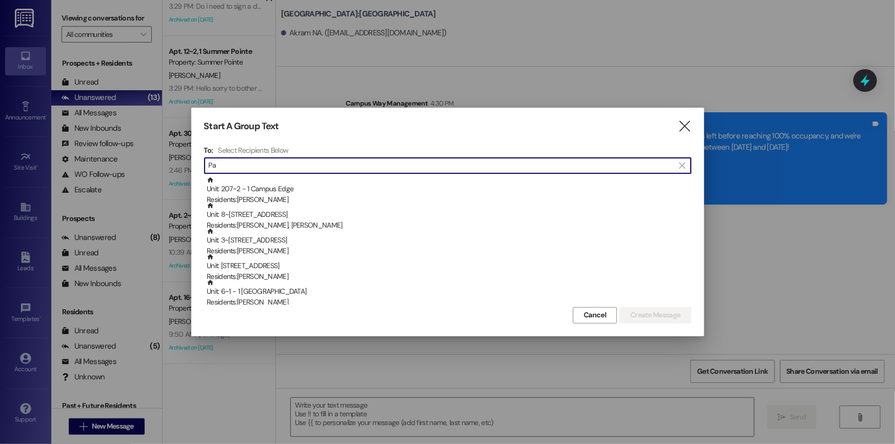
type input "P"
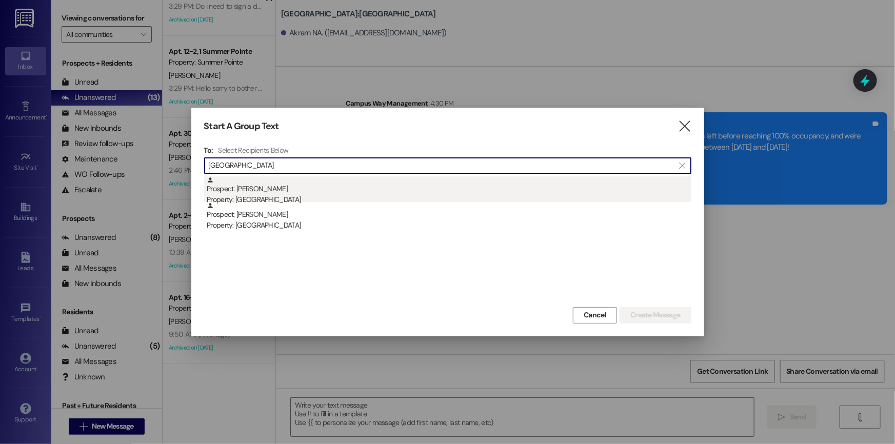
type input "[GEOGRAPHIC_DATA]"
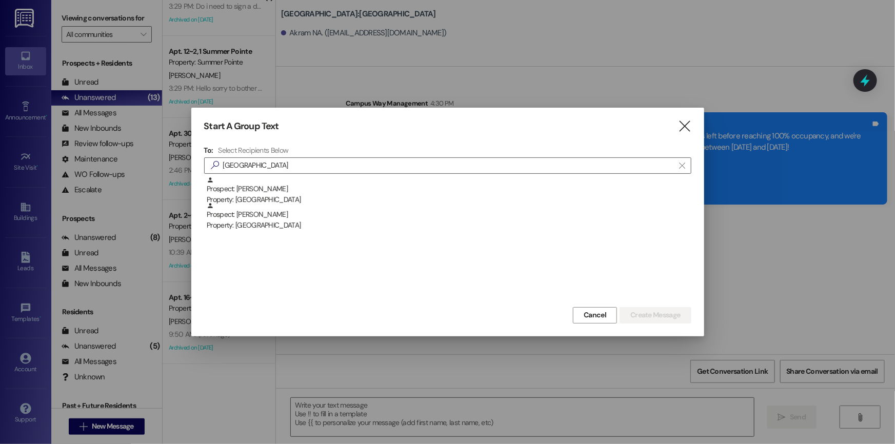
drag, startPoint x: 284, startPoint y: 192, endPoint x: 835, endPoint y: 377, distance: 580.7
click at [307, 199] on div "Prospect: [PERSON_NAME] Property: [GEOGRAPHIC_DATA]" at bounding box center [449, 191] width 485 height 29
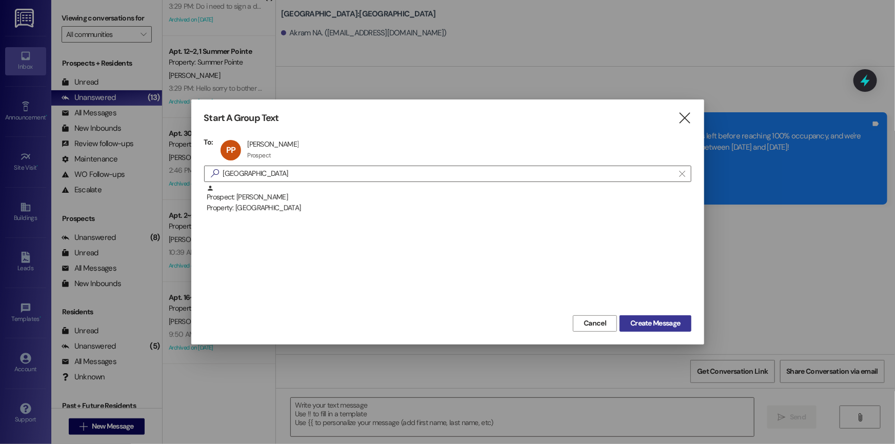
click at [661, 323] on span "Create Message" at bounding box center [656, 323] width 50 height 11
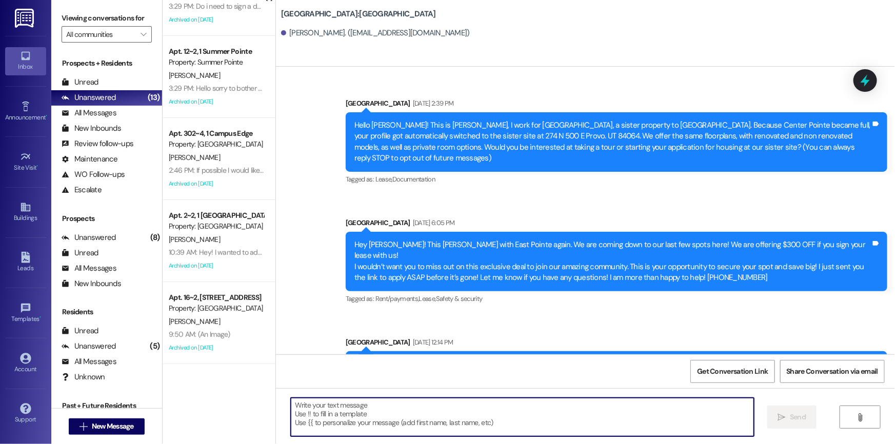
click at [317, 404] on textarea at bounding box center [522, 417] width 463 height 38
paste textarea "Hi {{first_name}}! Thank you for you're interest in our East Pointe Property lo…"
type textarea "Hi {{first_name}}! Thank you for you're interest in our East Pointe Property lo…"
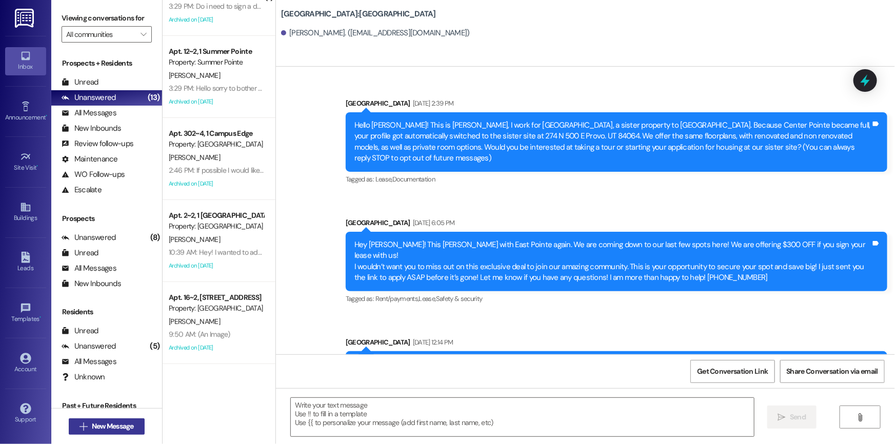
click at [115, 427] on span "New Message" at bounding box center [113, 426] width 42 height 11
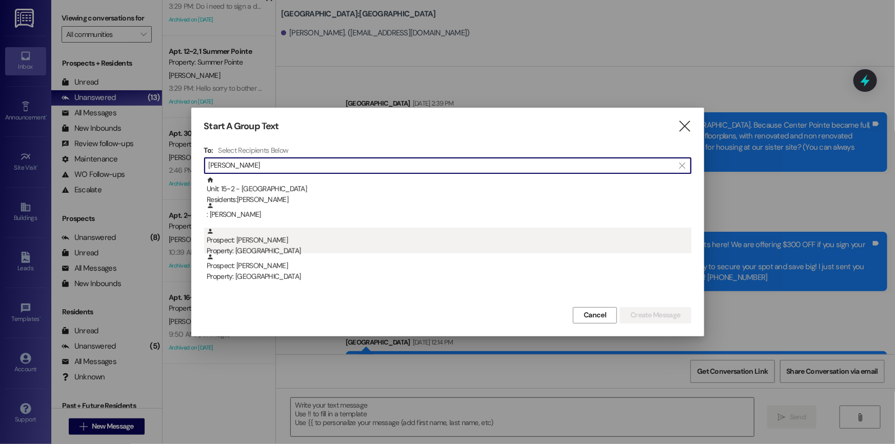
type input "[PERSON_NAME]"
click at [370, 243] on div "Prospect: [PERSON_NAME] Property: [GEOGRAPHIC_DATA]" at bounding box center [449, 242] width 485 height 29
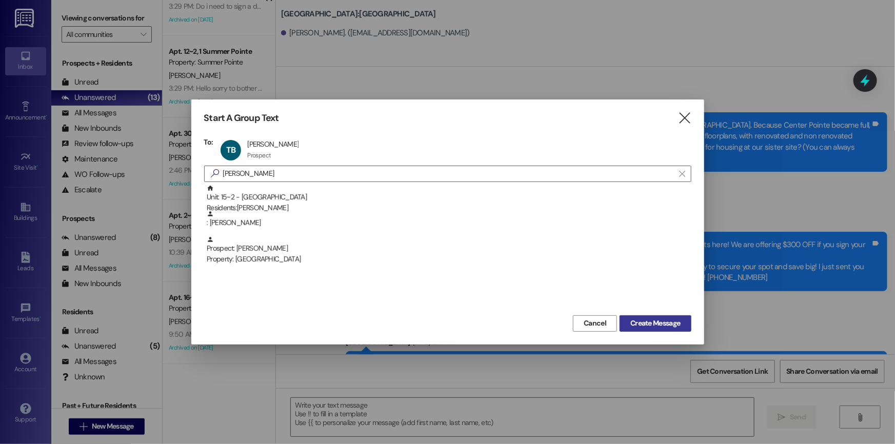
click at [658, 320] on span "Create Message" at bounding box center [656, 323] width 50 height 11
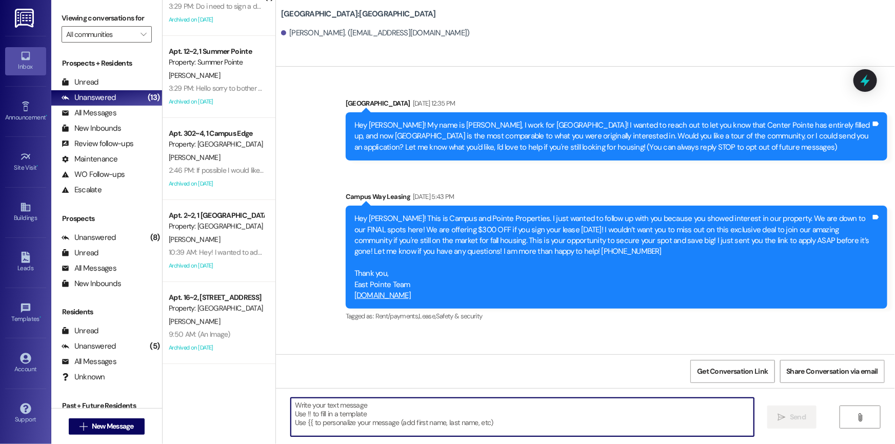
click at [347, 408] on textarea at bounding box center [522, 417] width 463 height 38
paste textarea "Hi {{first_name}}! Thank you for you're interest in our East Pointe Property lo…"
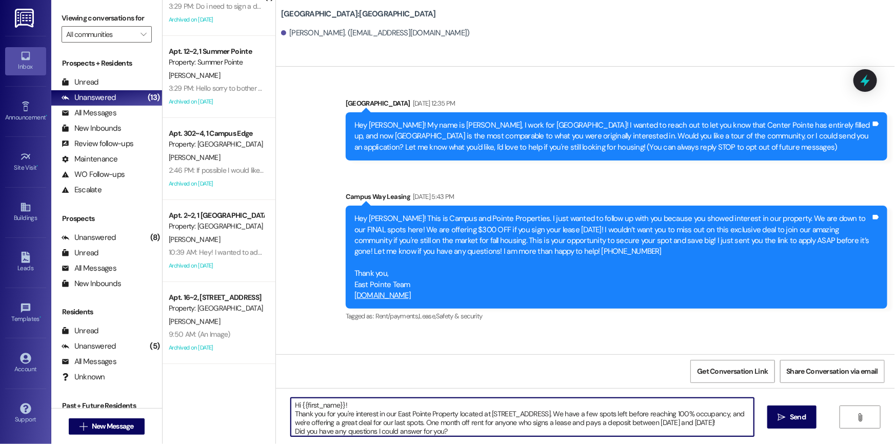
scroll to position [26, 0]
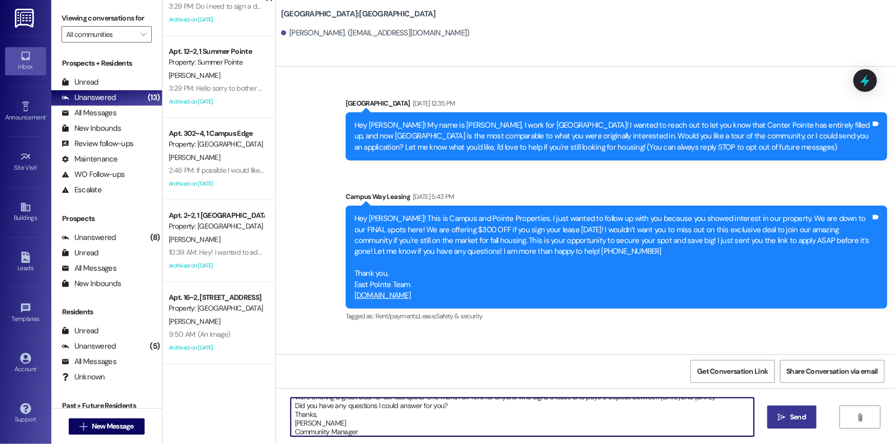
type textarea "Hi {{first_name}}! Thank you for you're interest in our East Pointe Property lo…"
click at [792, 424] on button " Send" at bounding box center [793, 417] width 50 height 23
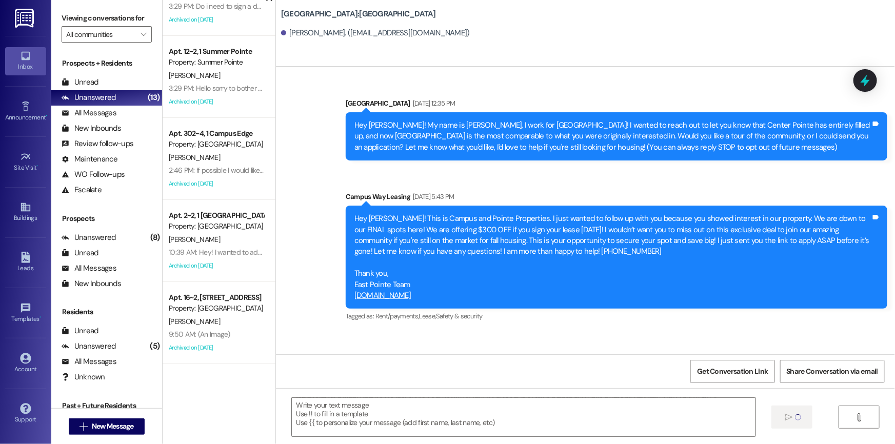
scroll to position [0, 0]
click at [123, 426] on span "New Message" at bounding box center [113, 426] width 42 height 11
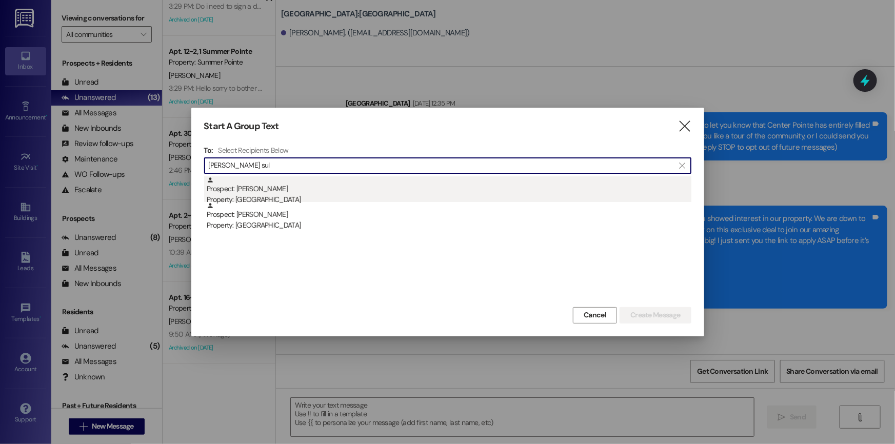
type input "[PERSON_NAME] sul"
click at [297, 195] on div "Property: [GEOGRAPHIC_DATA]" at bounding box center [449, 199] width 485 height 11
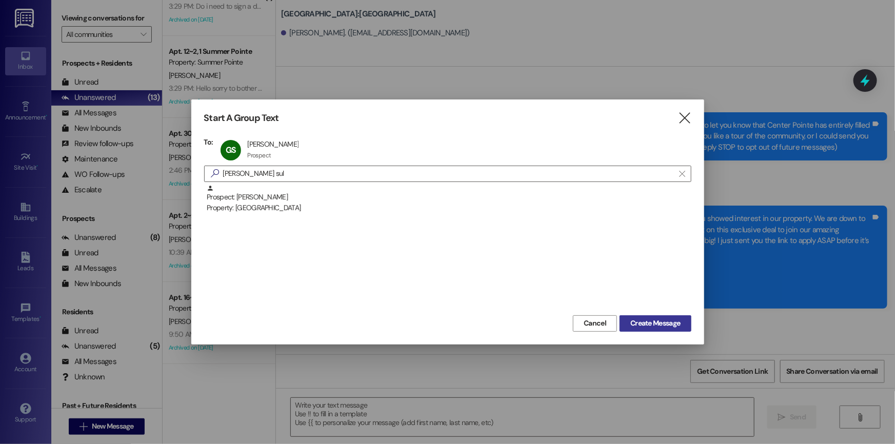
click at [655, 323] on span "Create Message" at bounding box center [656, 323] width 50 height 11
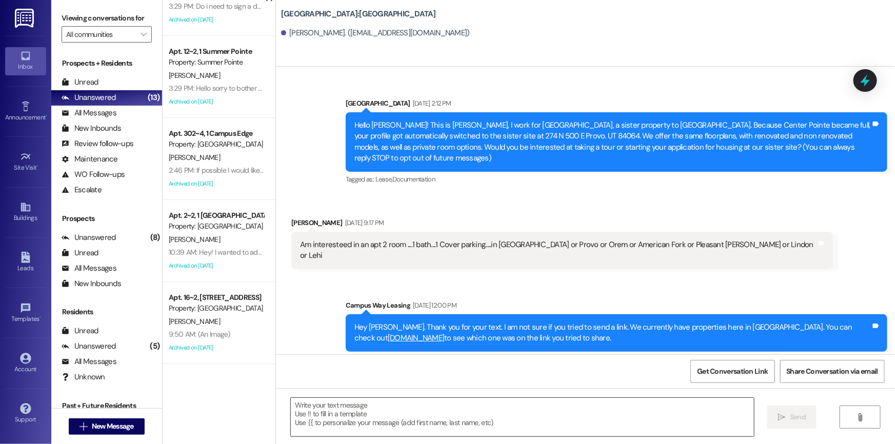
click at [312, 406] on textarea at bounding box center [522, 417] width 463 height 38
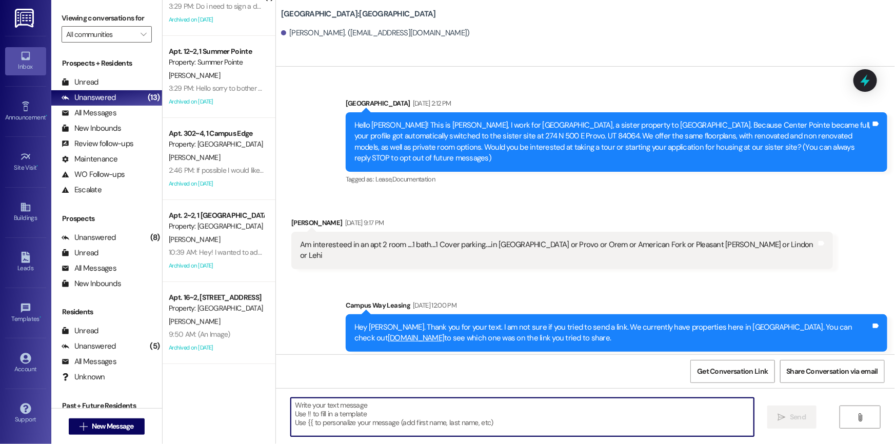
paste textarea "Hi {{first_name}}! Thank you for you're interest in our East Pointe Property lo…"
type textarea "Hi {{first_name}}! Thank you for you're interest in our East Pointe Property lo…"
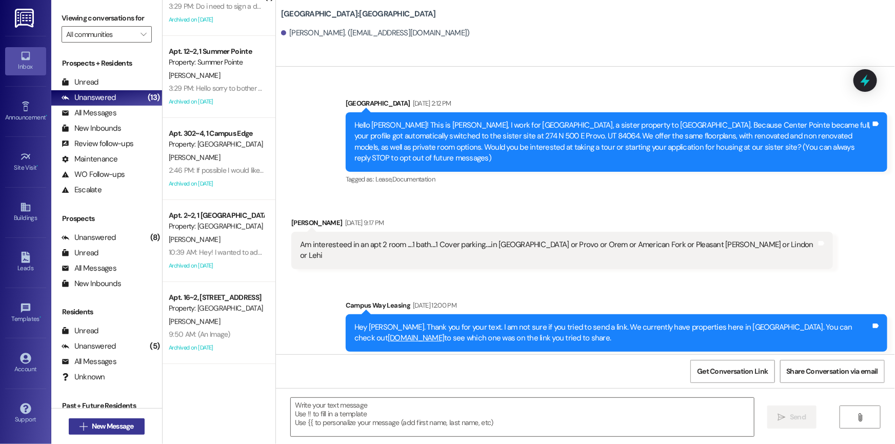
click at [128, 426] on span "New Message" at bounding box center [113, 426] width 42 height 11
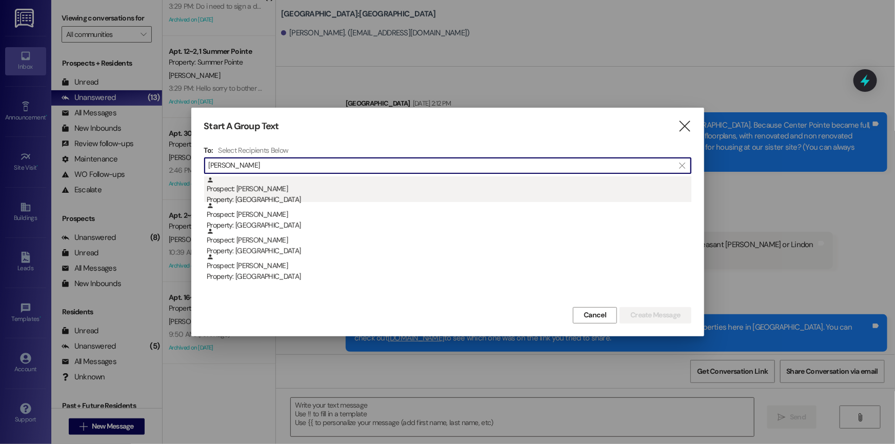
type input "[PERSON_NAME]"
click at [307, 191] on div "Prospect: [PERSON_NAME] Property: [GEOGRAPHIC_DATA]" at bounding box center [449, 191] width 485 height 29
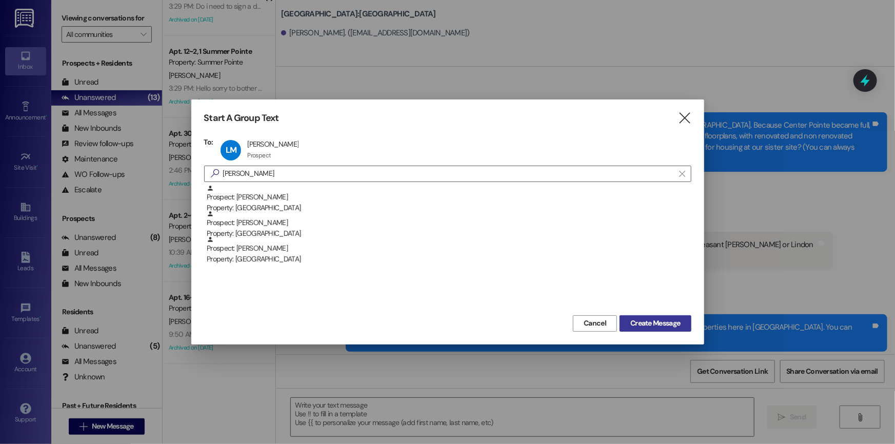
click at [659, 318] on span "Create Message" at bounding box center [656, 323] width 50 height 11
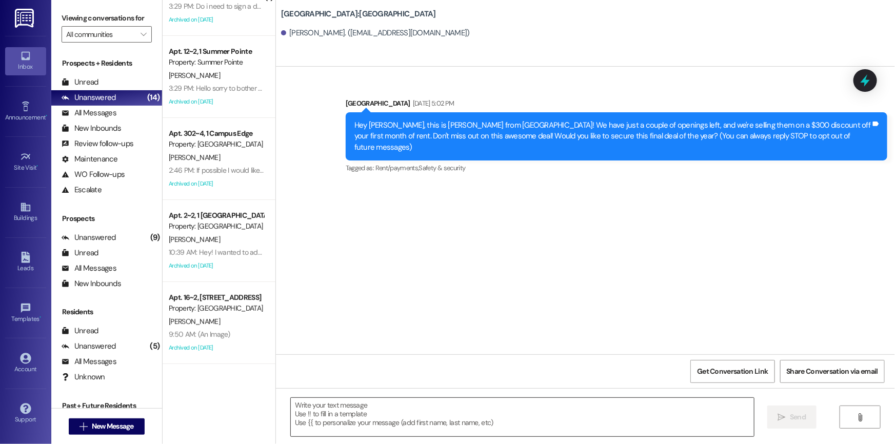
click at [318, 405] on textarea at bounding box center [522, 417] width 463 height 38
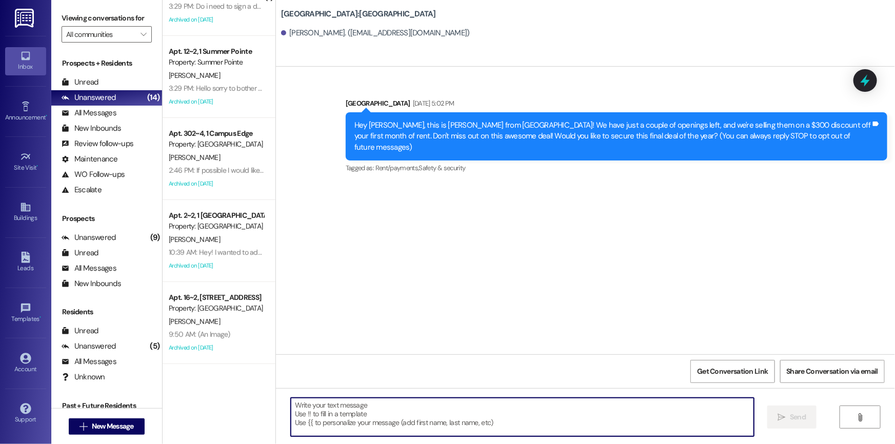
paste textarea "Hi {{first_name}}! Thank you for you're interest in our East Pointe Property lo…"
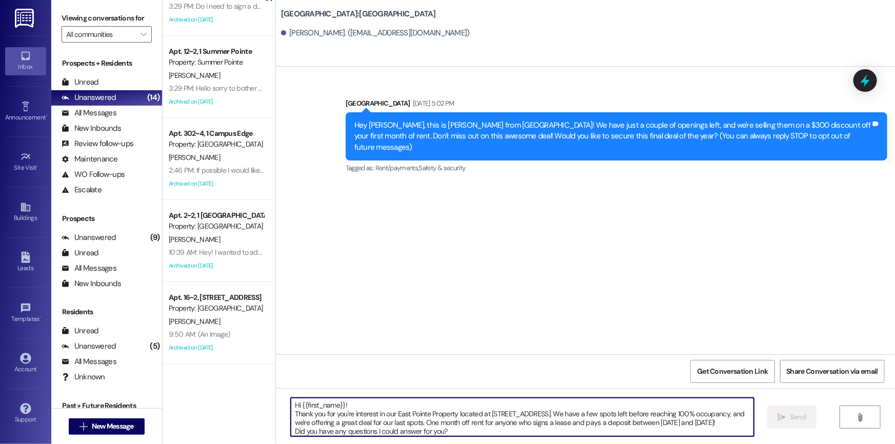
scroll to position [26, 0]
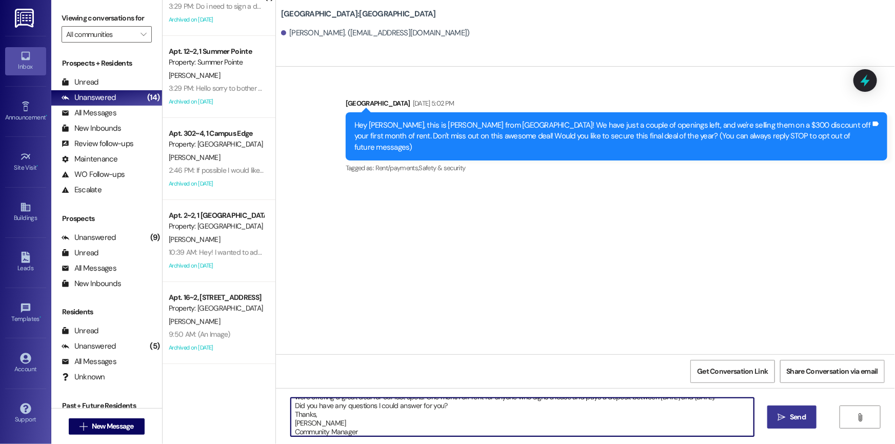
type textarea "Hi {{first_name}}! Thank you for you're interest in our East Pointe Property lo…"
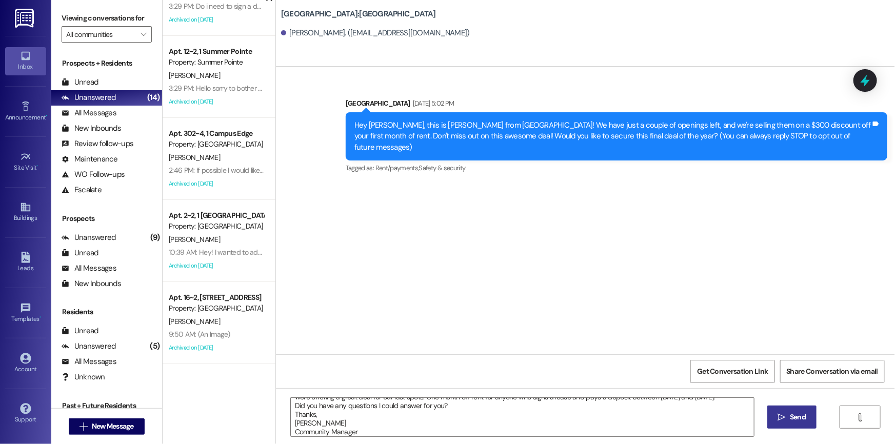
click at [797, 416] on span "Send" at bounding box center [798, 417] width 16 height 11
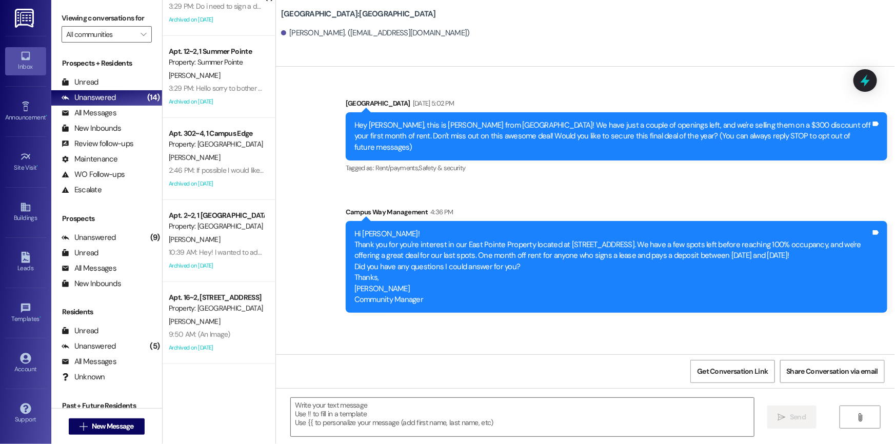
scroll to position [0, 0]
click at [109, 426] on span "New Message" at bounding box center [113, 426] width 42 height 11
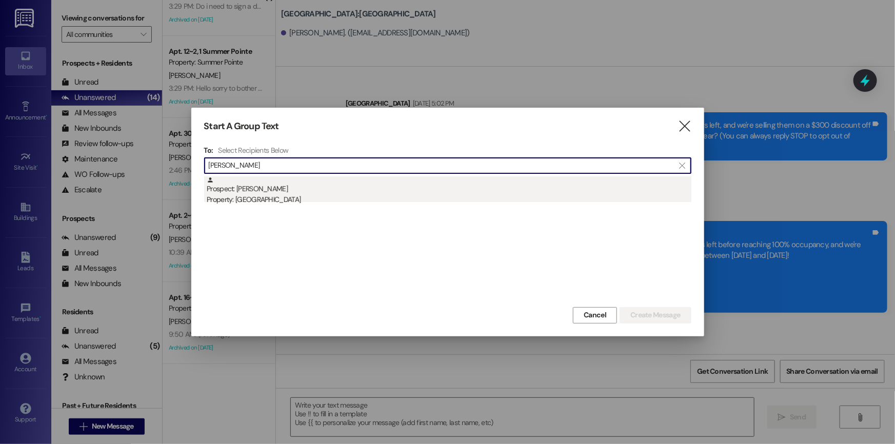
type input "[PERSON_NAME]"
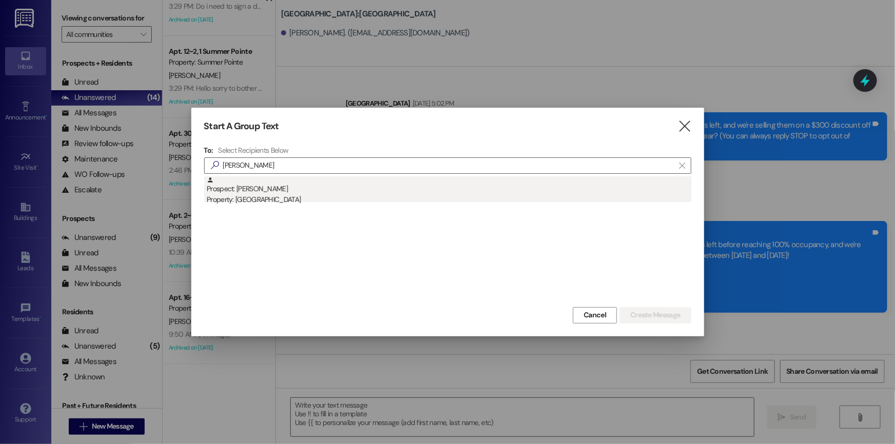
click at [246, 195] on div "Property: [GEOGRAPHIC_DATA]" at bounding box center [449, 199] width 485 height 11
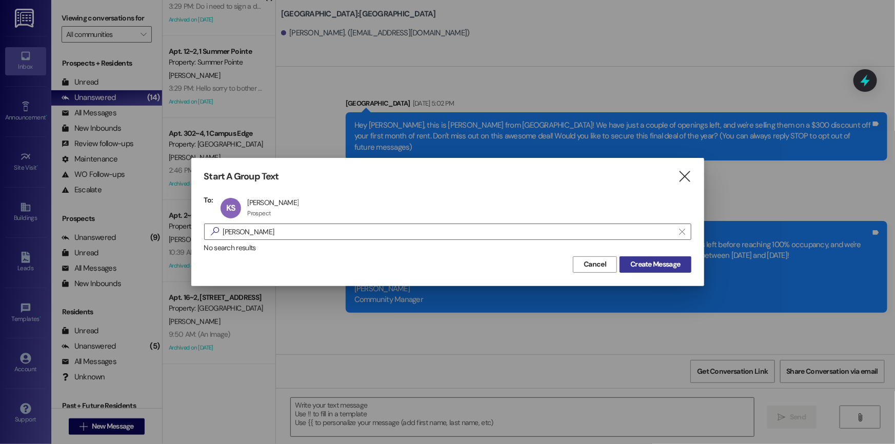
click at [651, 262] on span "Create Message" at bounding box center [656, 264] width 50 height 11
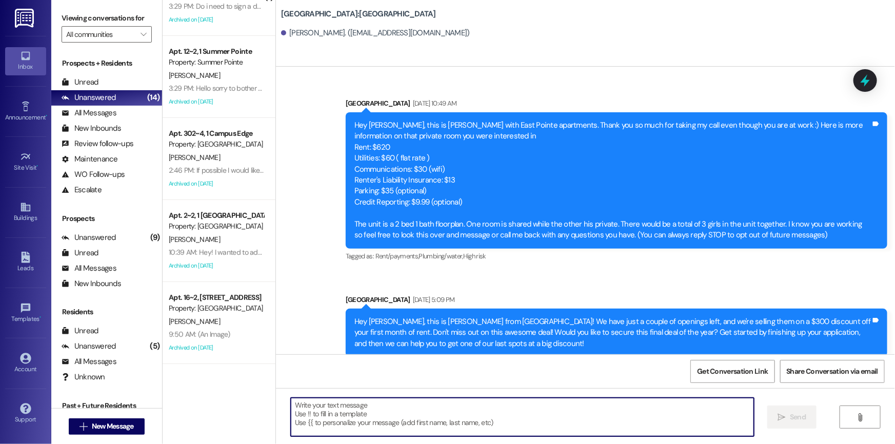
click at [318, 406] on textarea at bounding box center [522, 417] width 463 height 38
paste textarea "Hi {{first_name}}! Thank you for you're interest in our East Pointe Property lo…"
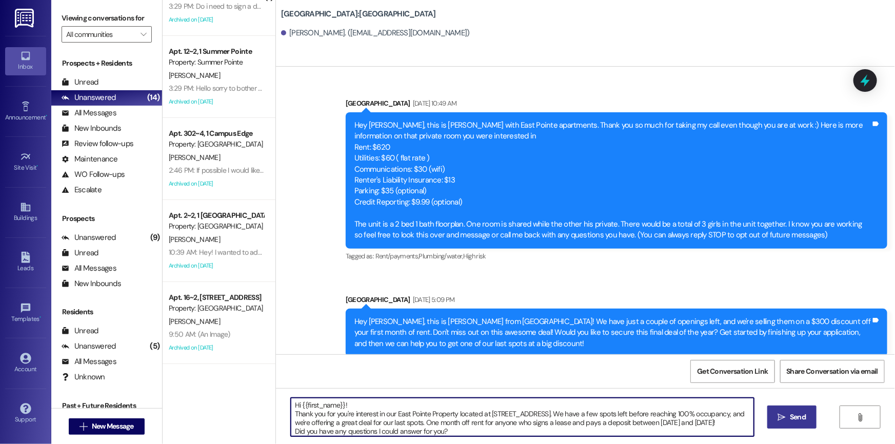
scroll to position [26, 0]
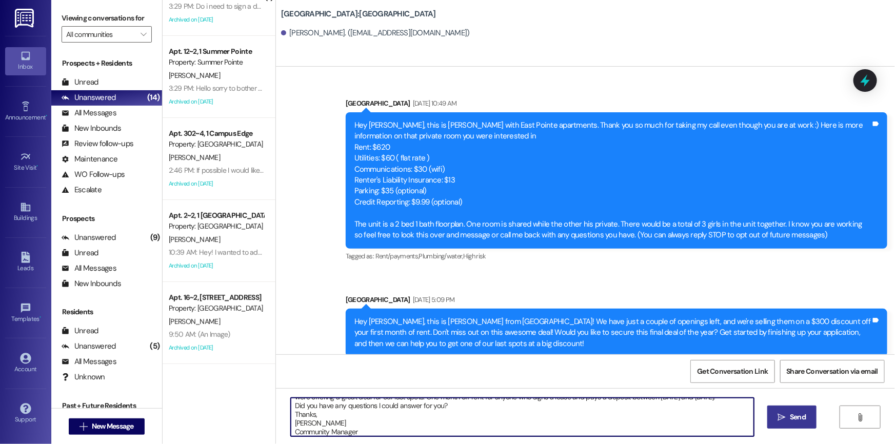
type textarea "Hi {{first_name}}! Thank you for you're interest in our East Pointe Property lo…"
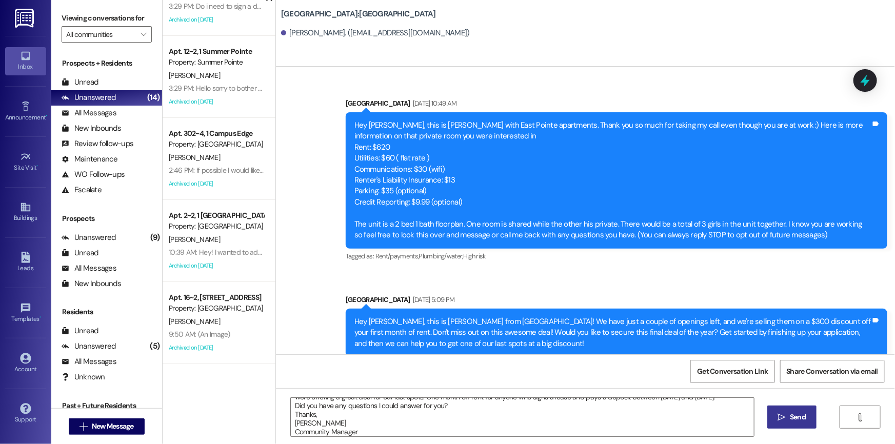
click at [789, 408] on button " Send" at bounding box center [793, 417] width 50 height 23
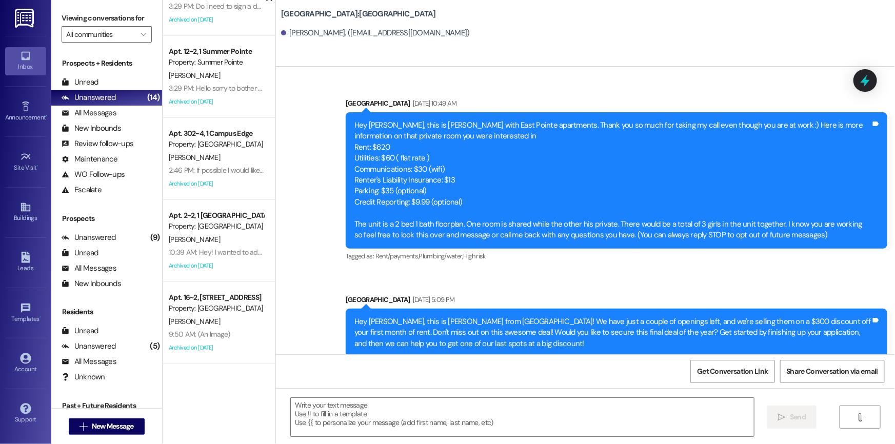
scroll to position [0, 0]
click at [120, 427] on span "New Message" at bounding box center [113, 426] width 42 height 11
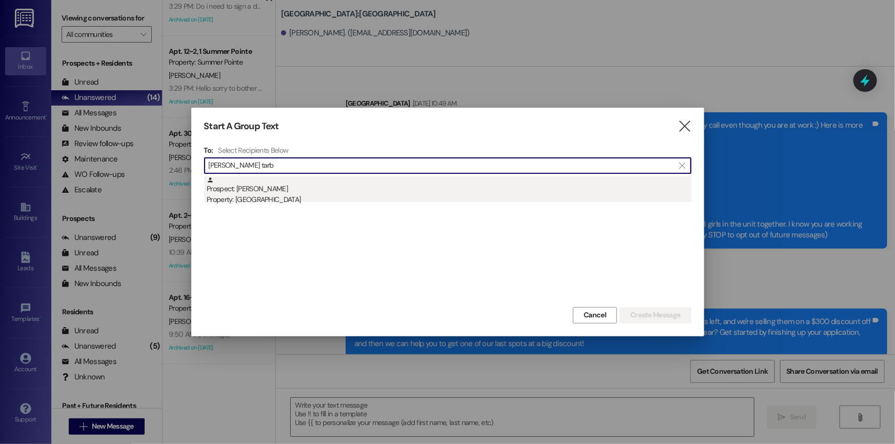
type input "[PERSON_NAME] tarb"
click at [285, 183] on div "Prospect: [PERSON_NAME] Property: [GEOGRAPHIC_DATA]" at bounding box center [449, 191] width 485 height 29
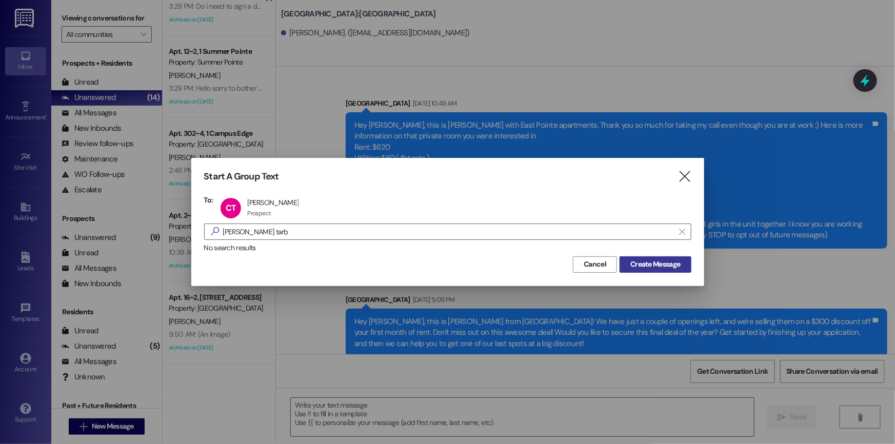
click at [660, 262] on span "Create Message" at bounding box center [656, 264] width 50 height 11
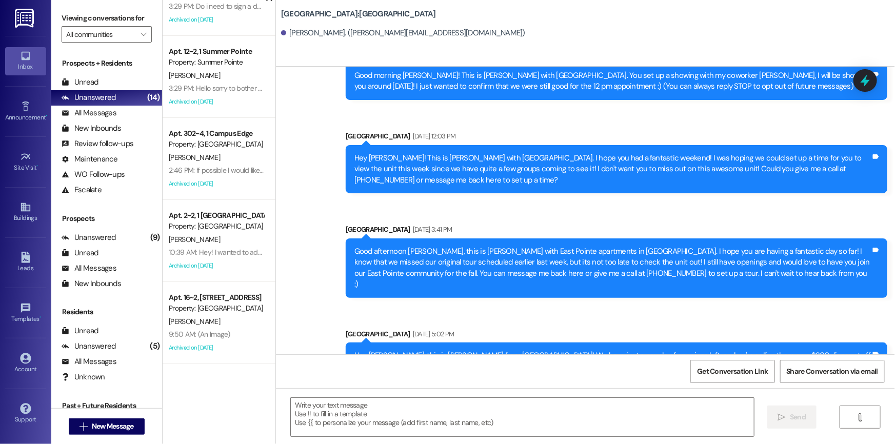
scroll to position [87, 0]
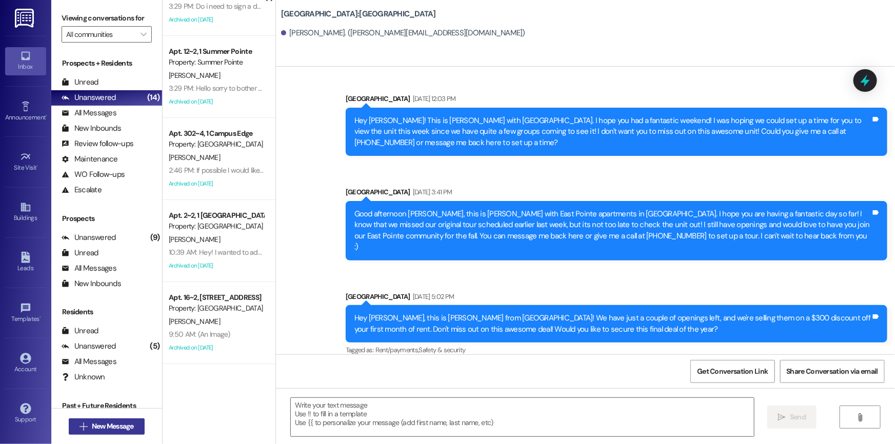
click at [123, 426] on span "New Message" at bounding box center [113, 426] width 42 height 11
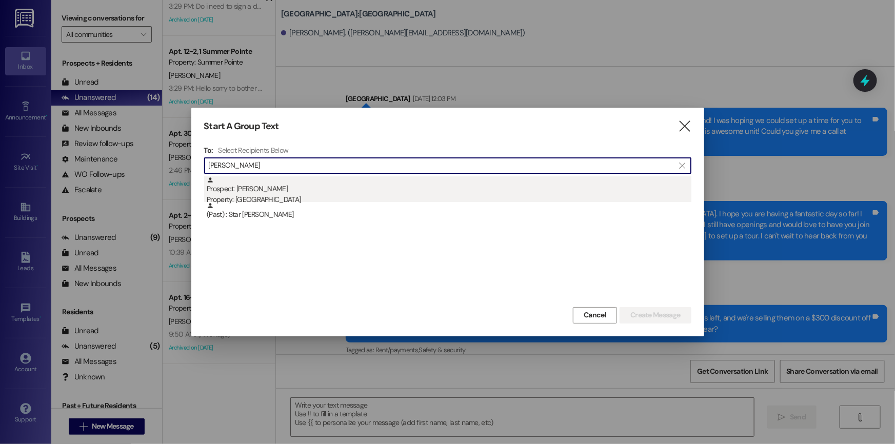
type input "[PERSON_NAME]"
click at [309, 192] on div "Prospect: [PERSON_NAME] Property: [GEOGRAPHIC_DATA]" at bounding box center [449, 191] width 485 height 29
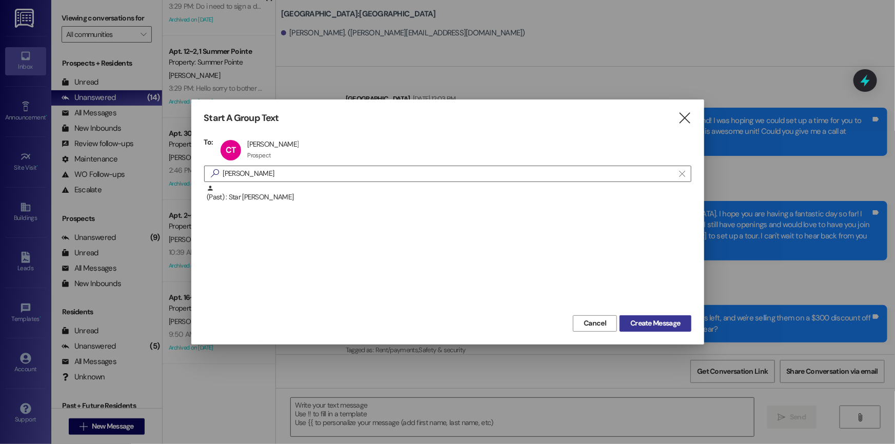
click at [663, 323] on span "Create Message" at bounding box center [656, 323] width 50 height 11
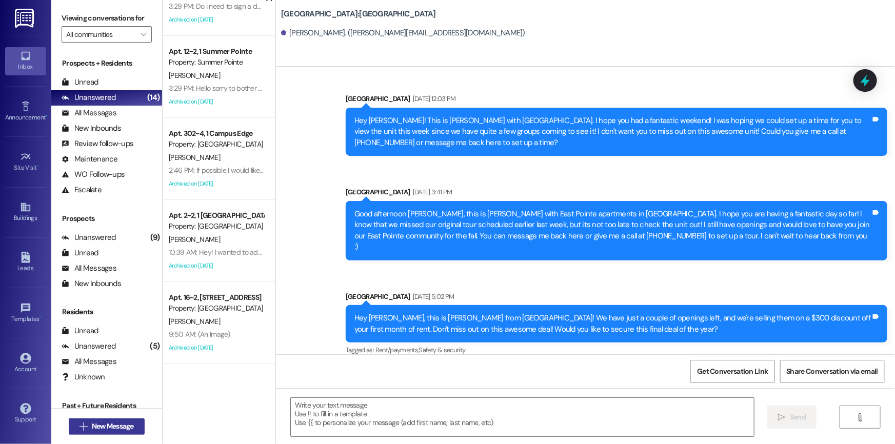
click at [100, 428] on span "New Message" at bounding box center [113, 426] width 42 height 11
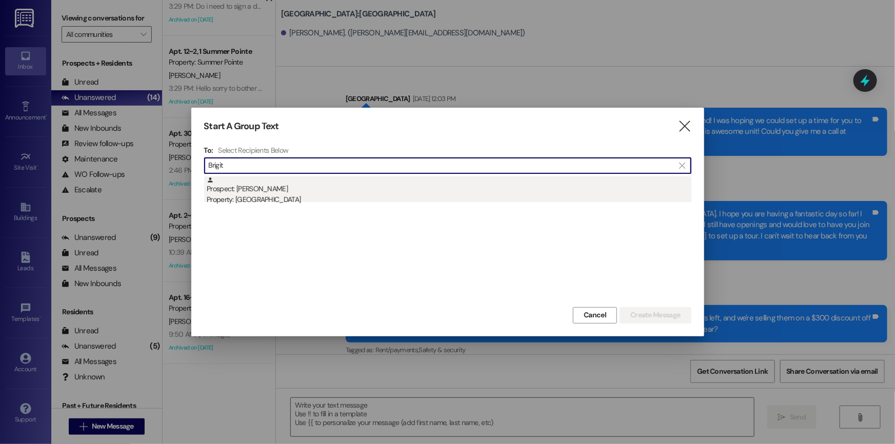
type input "Brigit"
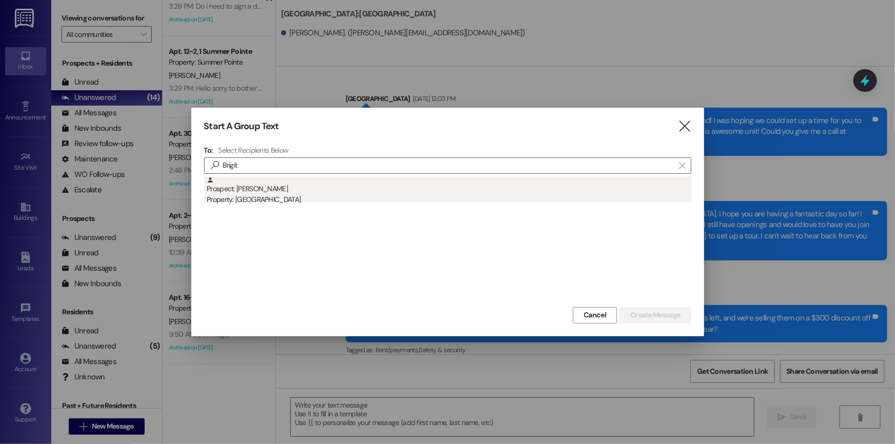
click at [295, 200] on div "Property: [GEOGRAPHIC_DATA]" at bounding box center [449, 199] width 485 height 11
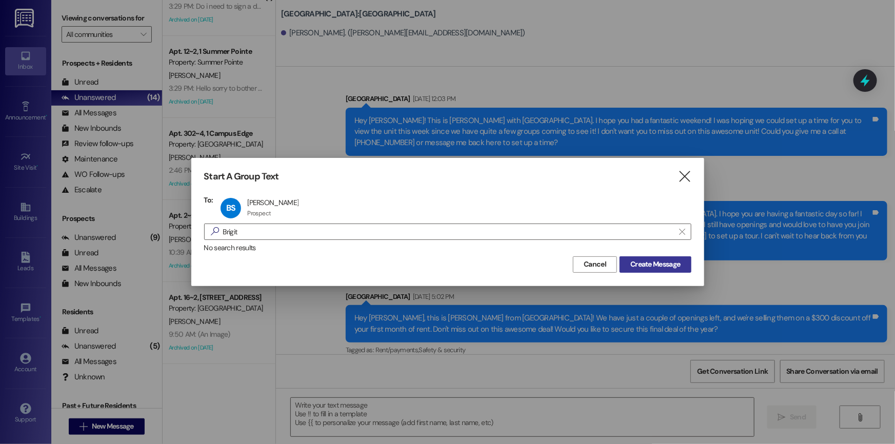
click at [646, 263] on span "Create Message" at bounding box center [656, 264] width 50 height 11
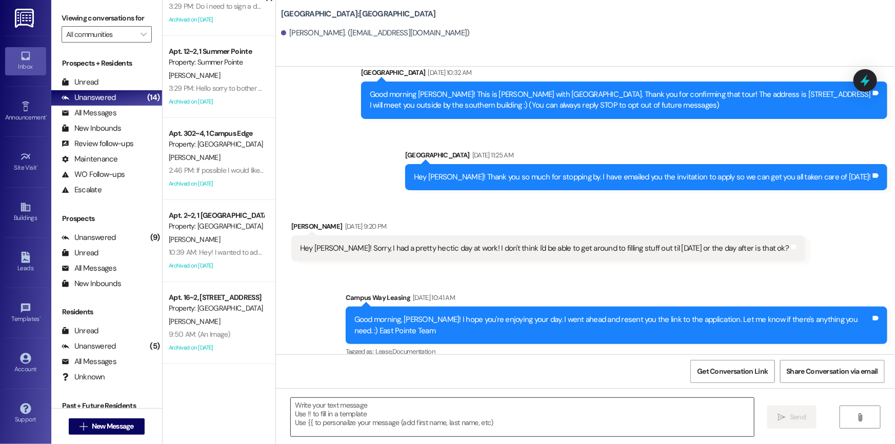
scroll to position [0, 0]
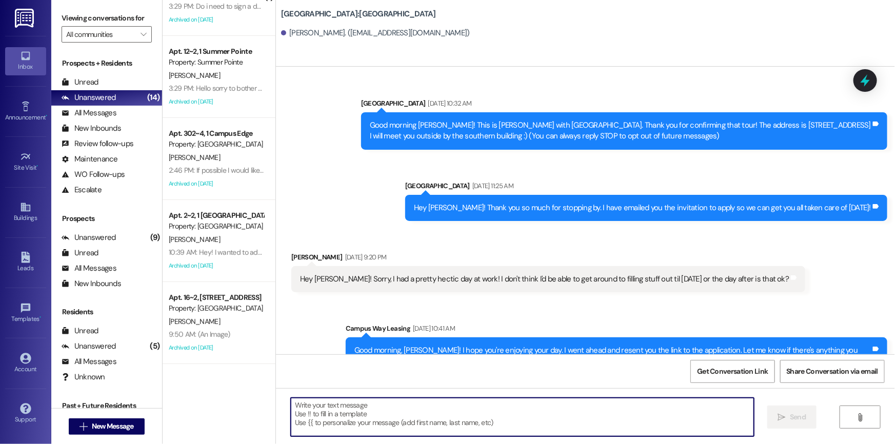
click at [341, 410] on textarea at bounding box center [522, 417] width 463 height 38
paste textarea "Hi {{first_name}}! Thank you for you're interest in our East Pointe Property lo…"
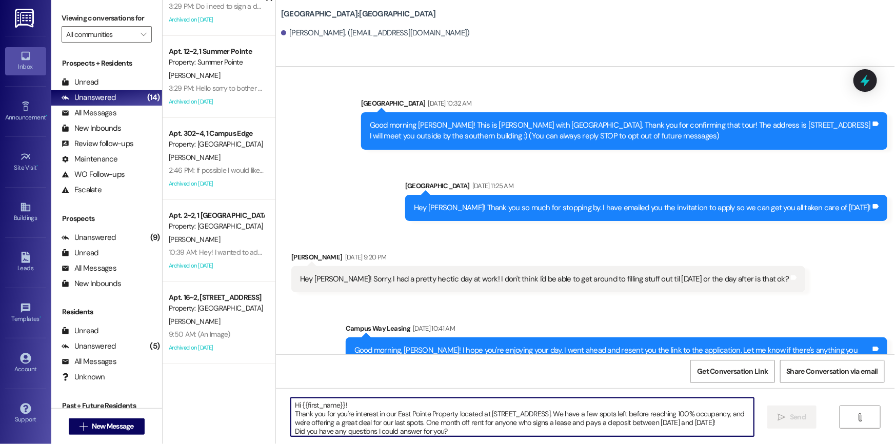
scroll to position [26, 0]
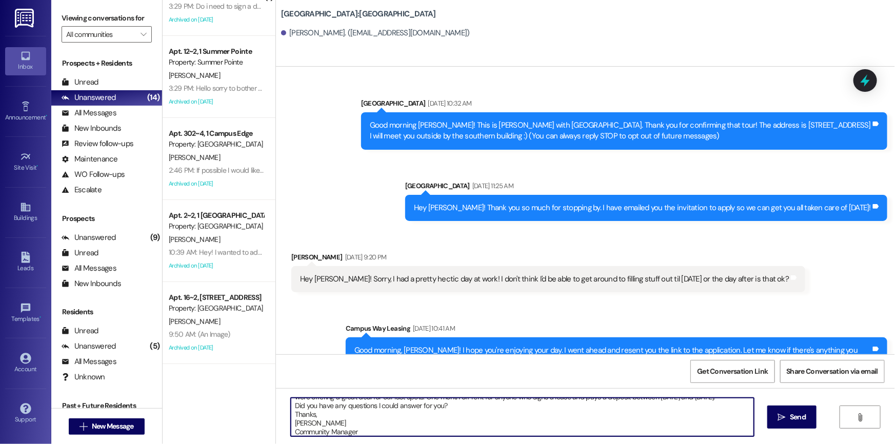
type textarea "Hi {{first_name}}! Thank you for you're interest in our East Pointe Property lo…"
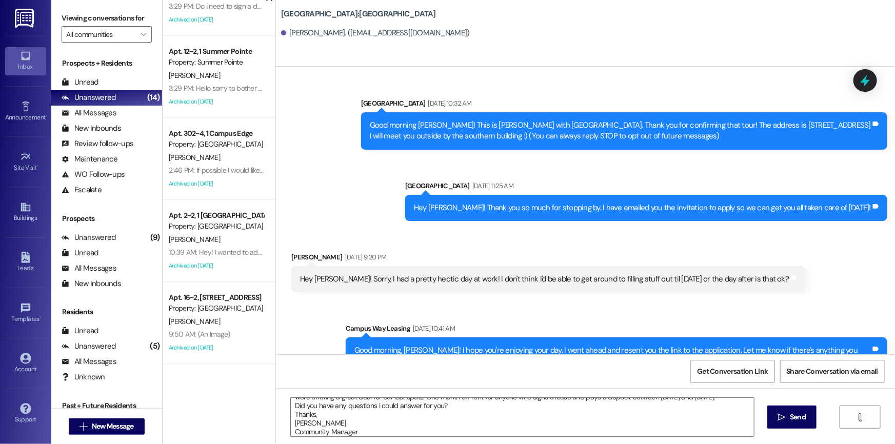
click at [790, 420] on span "Send" at bounding box center [798, 417] width 16 height 11
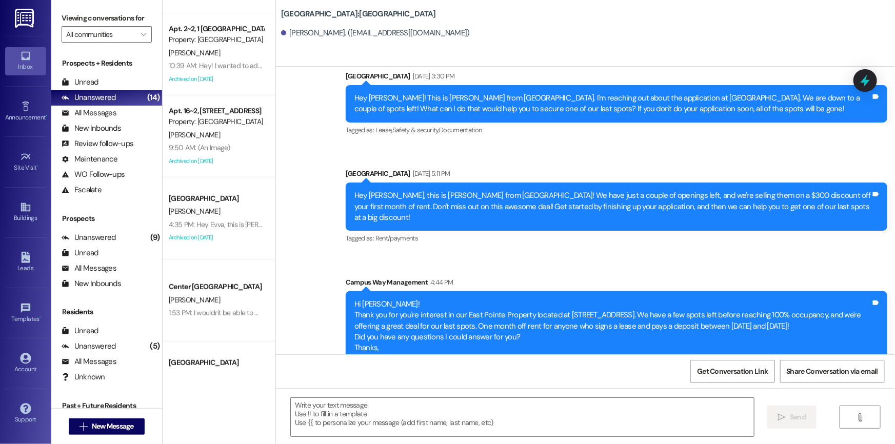
scroll to position [1098, 0]
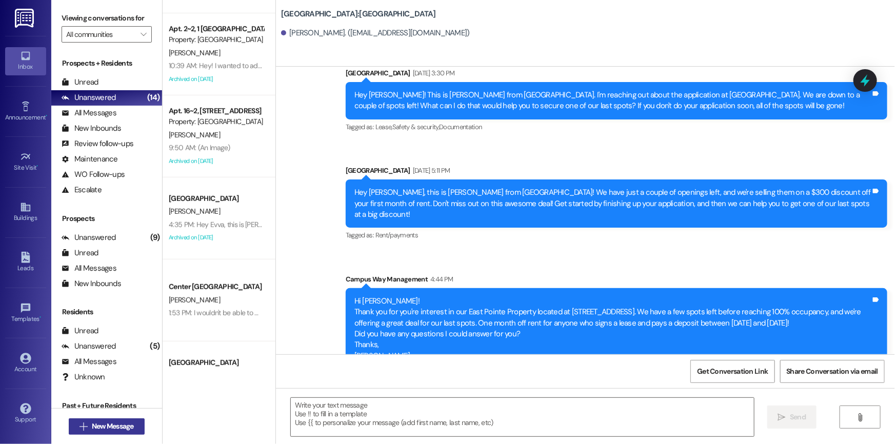
click at [118, 428] on span "New Message" at bounding box center [113, 426] width 42 height 11
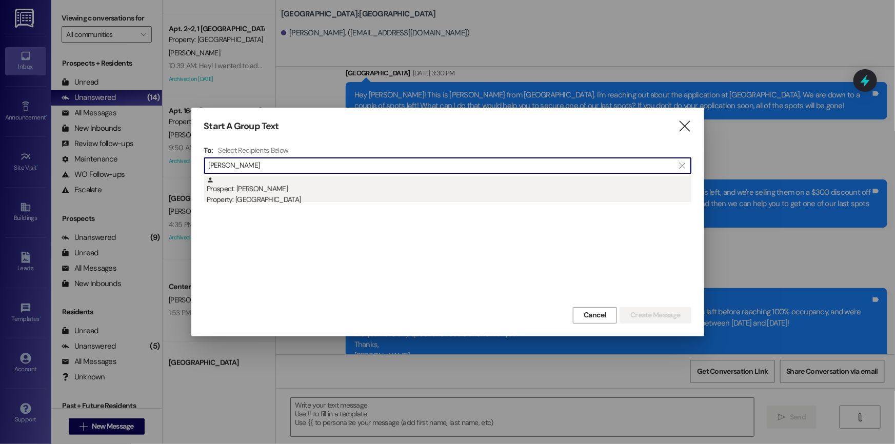
type input "[PERSON_NAME]"
click at [299, 195] on div "Property: [GEOGRAPHIC_DATA]" at bounding box center [449, 199] width 485 height 11
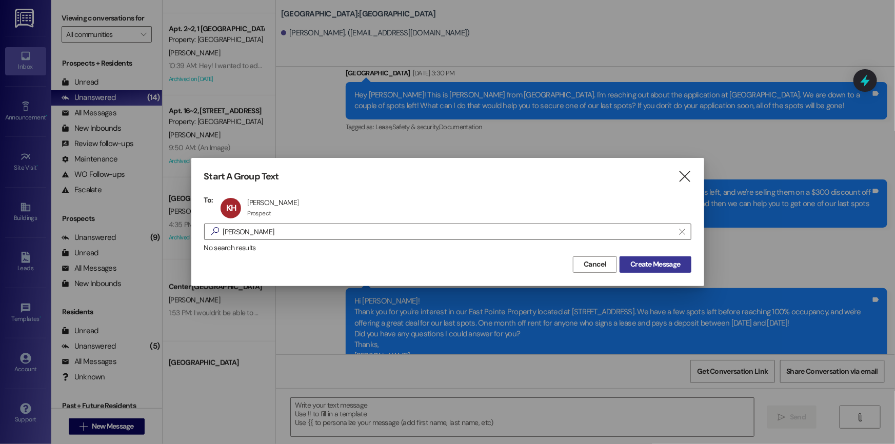
click at [647, 265] on span "Create Message" at bounding box center [656, 264] width 50 height 11
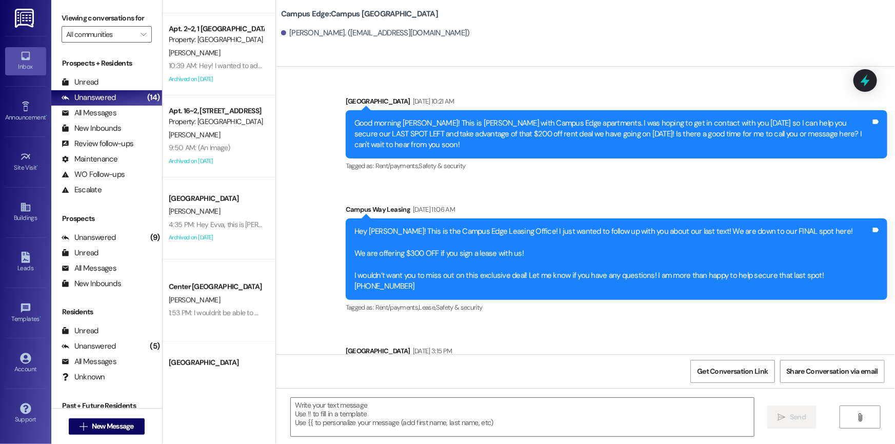
scroll to position [1418, 0]
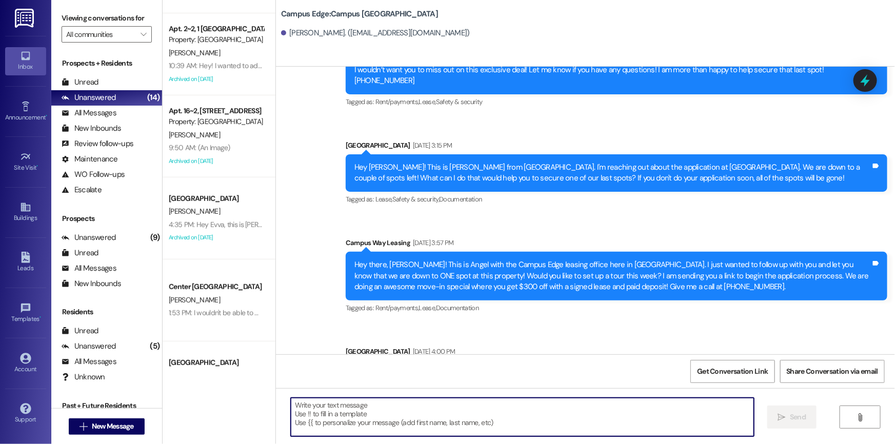
click at [346, 405] on textarea at bounding box center [522, 417] width 463 height 38
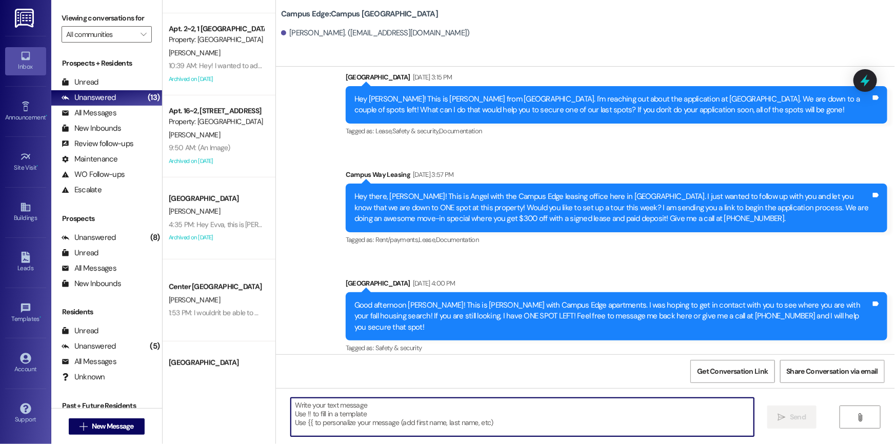
scroll to position [0, 0]
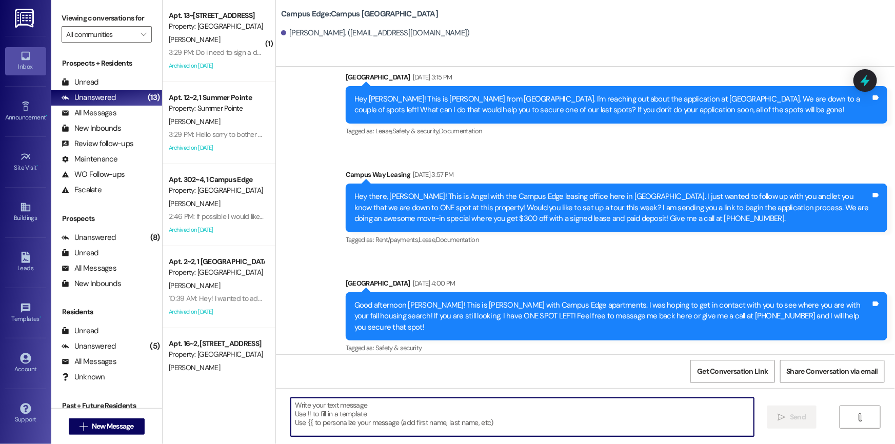
click at [319, 405] on textarea at bounding box center [522, 417] width 463 height 38
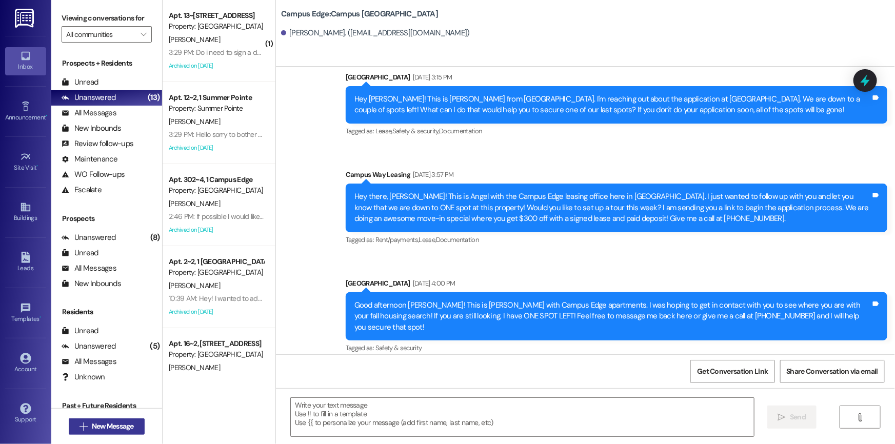
click at [118, 425] on span "New Message" at bounding box center [113, 426] width 42 height 11
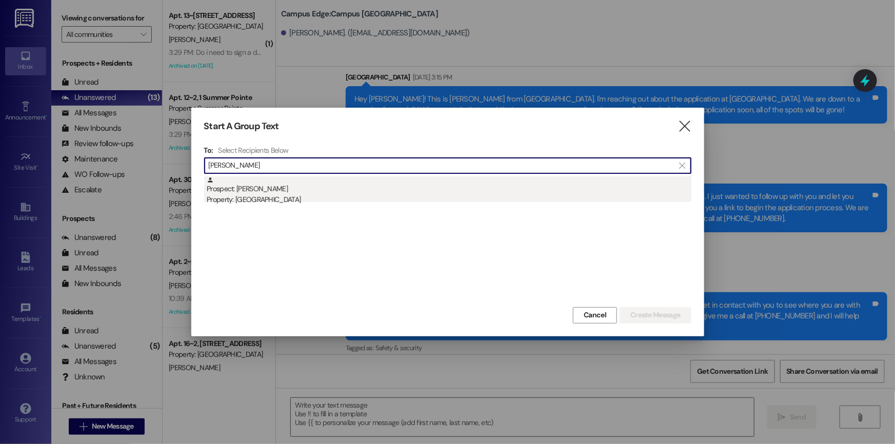
type input "[PERSON_NAME]"
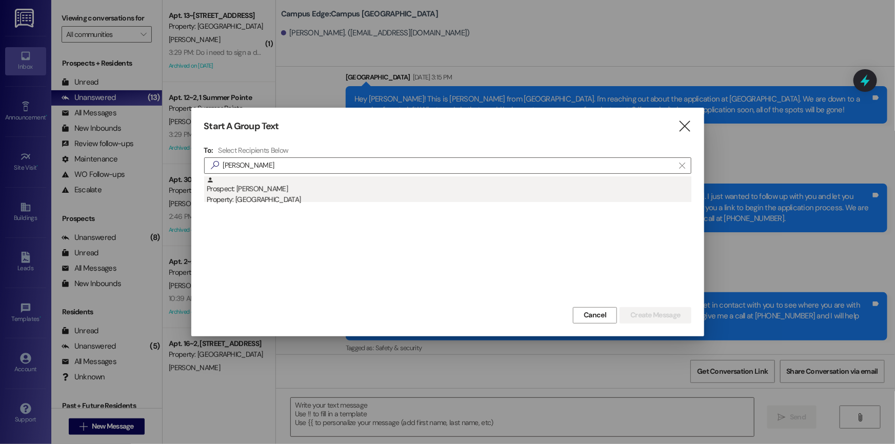
click at [278, 195] on div "Property: [GEOGRAPHIC_DATA]" at bounding box center [449, 199] width 485 height 11
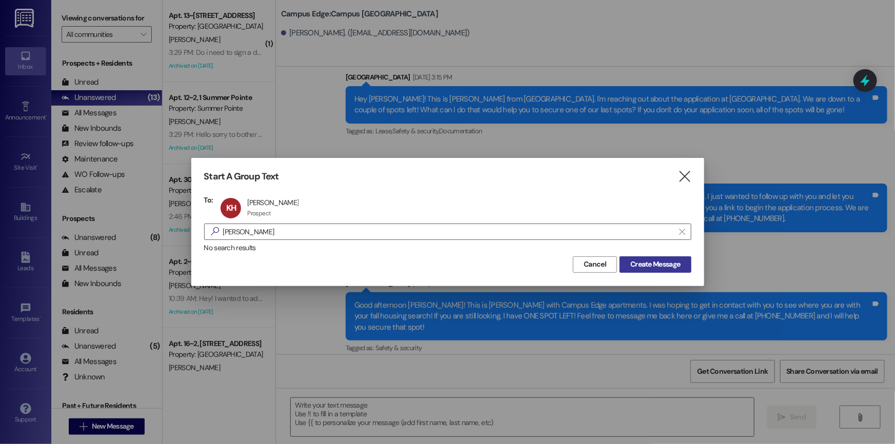
click at [648, 261] on span "Create Message" at bounding box center [656, 264] width 50 height 11
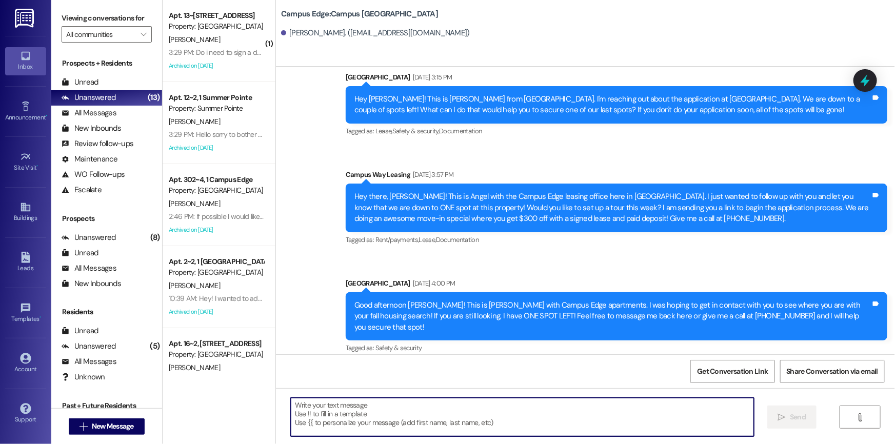
click at [365, 408] on textarea at bounding box center [522, 417] width 463 height 38
click at [336, 408] on textarea at bounding box center [522, 417] width 463 height 38
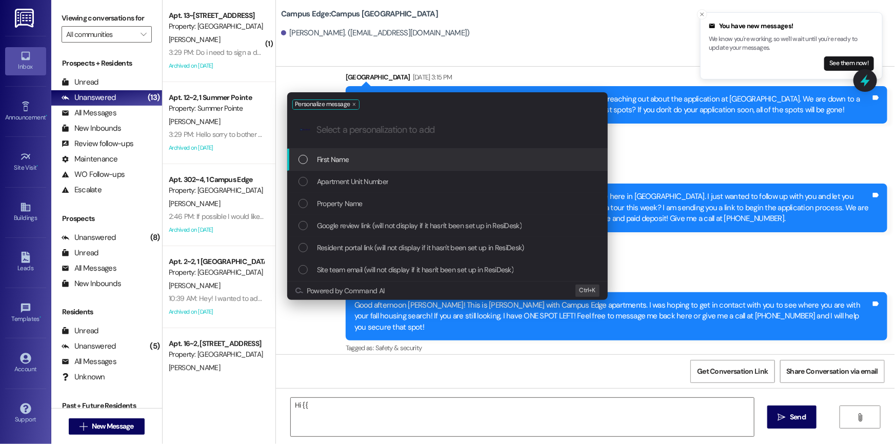
click at [302, 160] on div "List of options" at bounding box center [303, 159] width 9 height 9
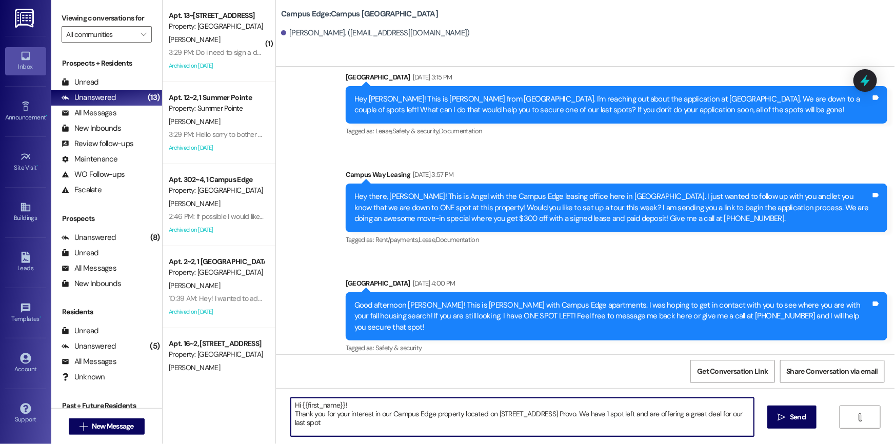
click at [315, 424] on textarea "Hi {{first_name}}! Thank you for your interest in our Campus Edge property loca…" at bounding box center [522, 417] width 463 height 38
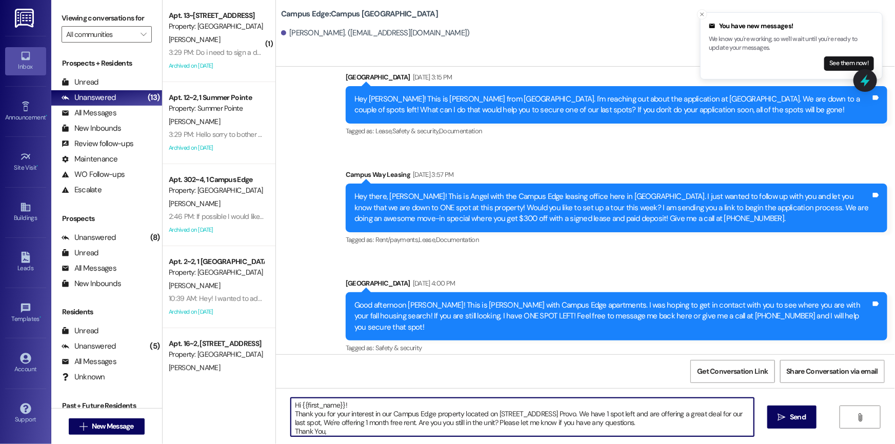
drag, startPoint x: 356, startPoint y: 426, endPoint x: 269, endPoint y: 383, distance: 96.8
click at [252, 376] on div "( 1 ) Apt. 13~3, 1 Campus Way Property: [GEOGRAPHIC_DATA] [PERSON_NAME] 3:29 PM…" at bounding box center [529, 222] width 733 height 444
click at [349, 430] on textarea "Hi {{first_name}}! Thank you for your interest in our Campus Edge property loca…" at bounding box center [522, 417] width 463 height 38
type textarea "Hi {{first_name}}! Thank you for your interest in our Campus Edge property loca…"
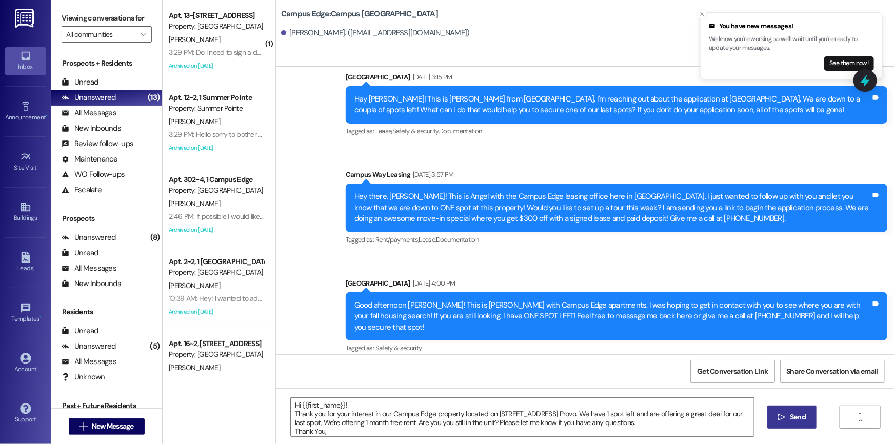
click at [790, 422] on span "Send" at bounding box center [798, 417] width 16 height 11
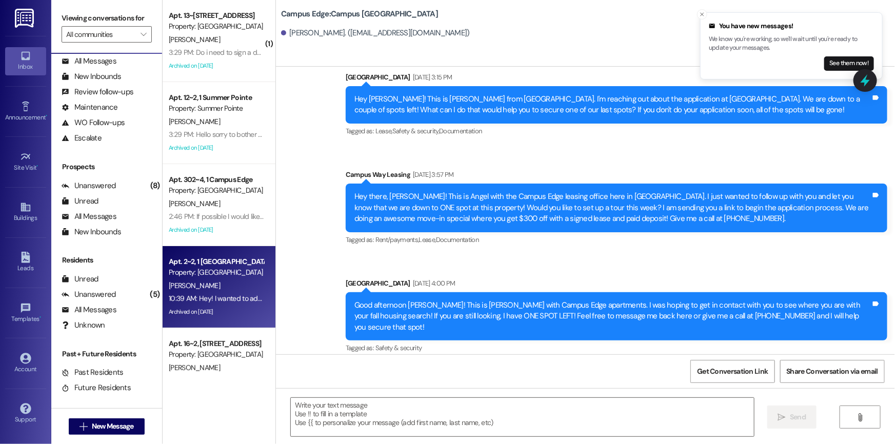
scroll to position [54, 0]
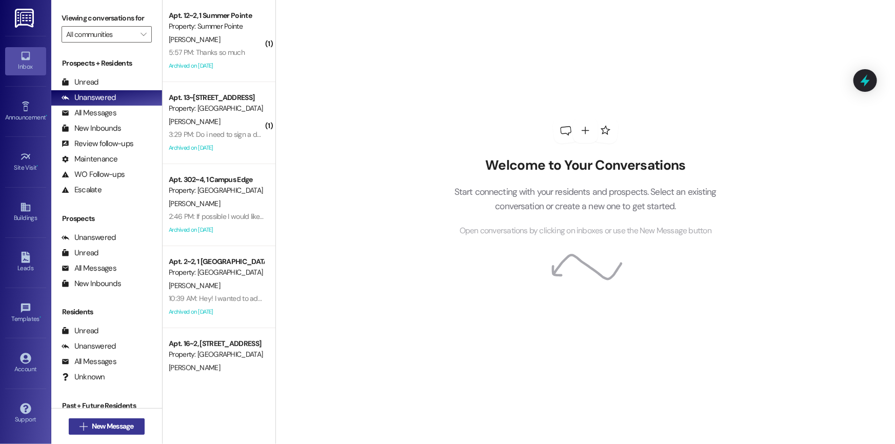
click at [122, 429] on span "New Message" at bounding box center [113, 426] width 42 height 11
